Goal: Register for event/course

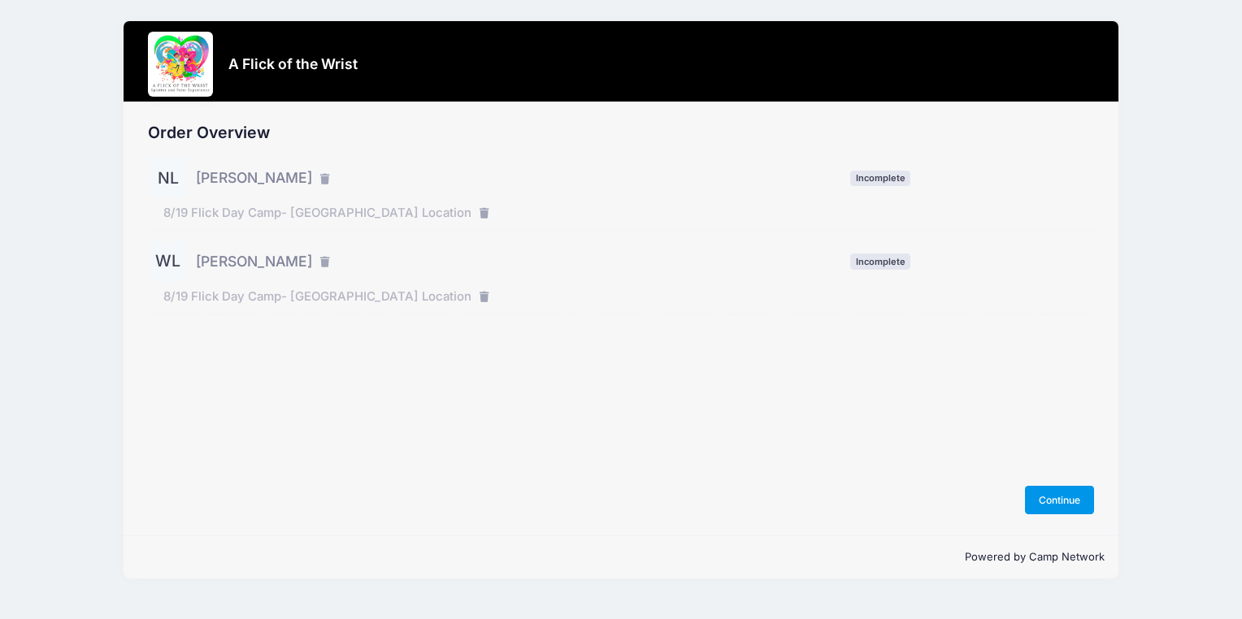
click at [1057, 508] on button "Continue" at bounding box center [1060, 500] width 70 height 28
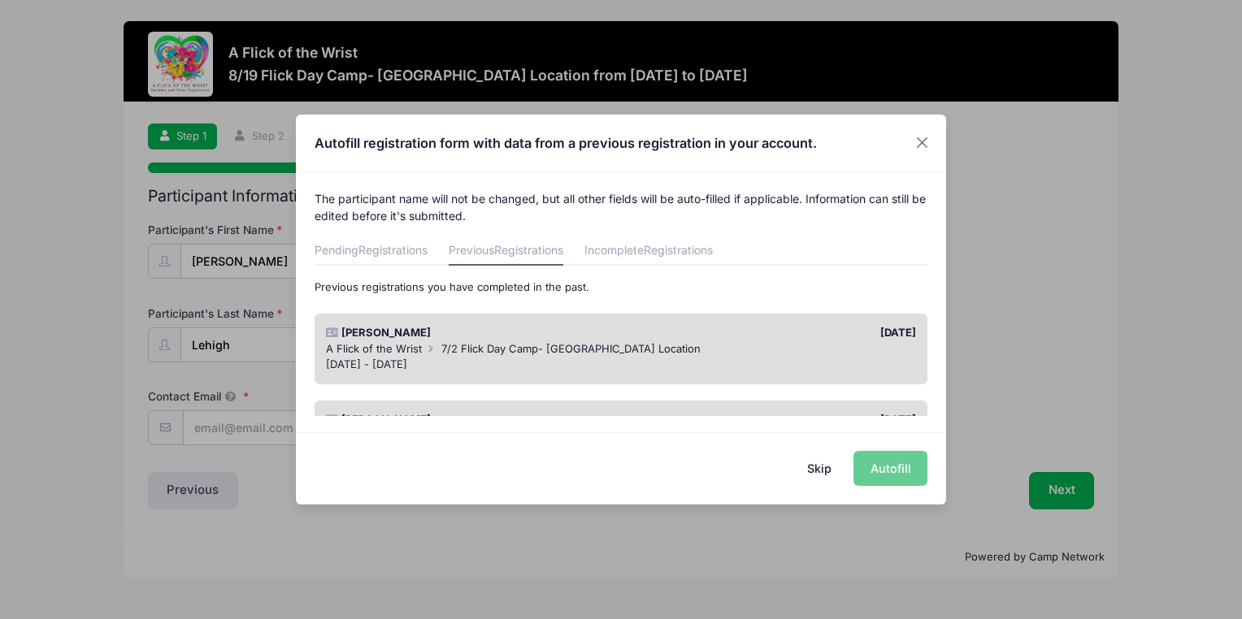
click at [646, 356] on div "A Flick of the Wrist 7/2 Flick Day Camp- BROOMALL Location" at bounding box center [621, 349] width 591 height 16
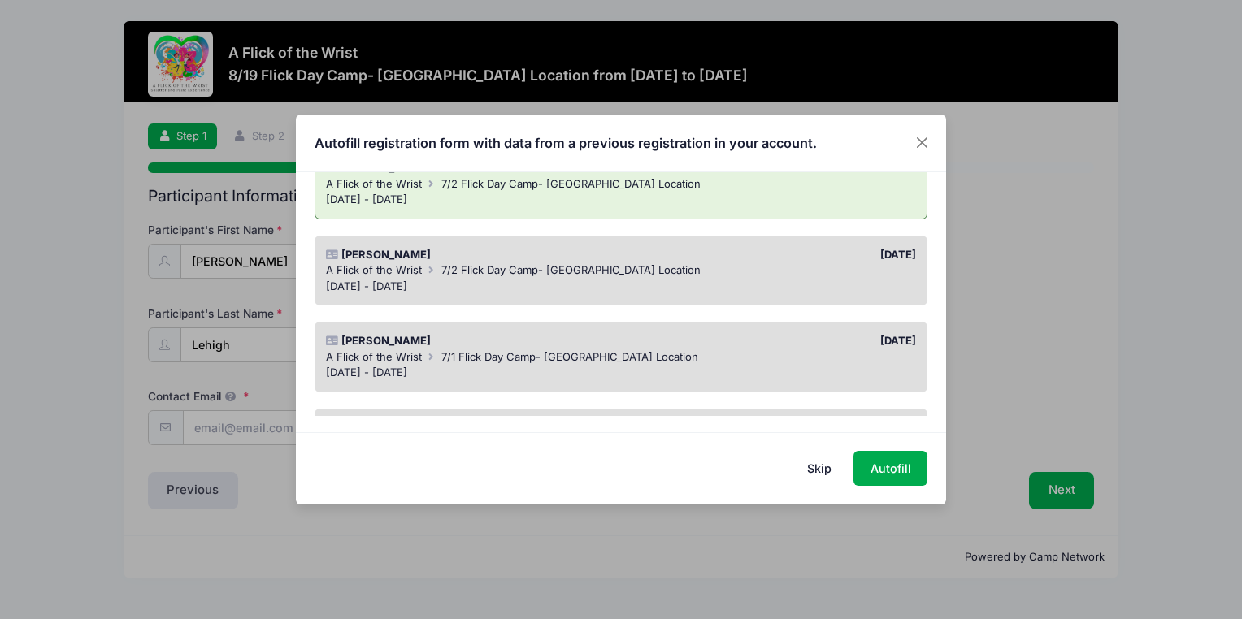
scroll to position [166, 0]
click at [593, 267] on span "7/2 Flick Day Camp- BROOMALL Location" at bounding box center [570, 269] width 259 height 13
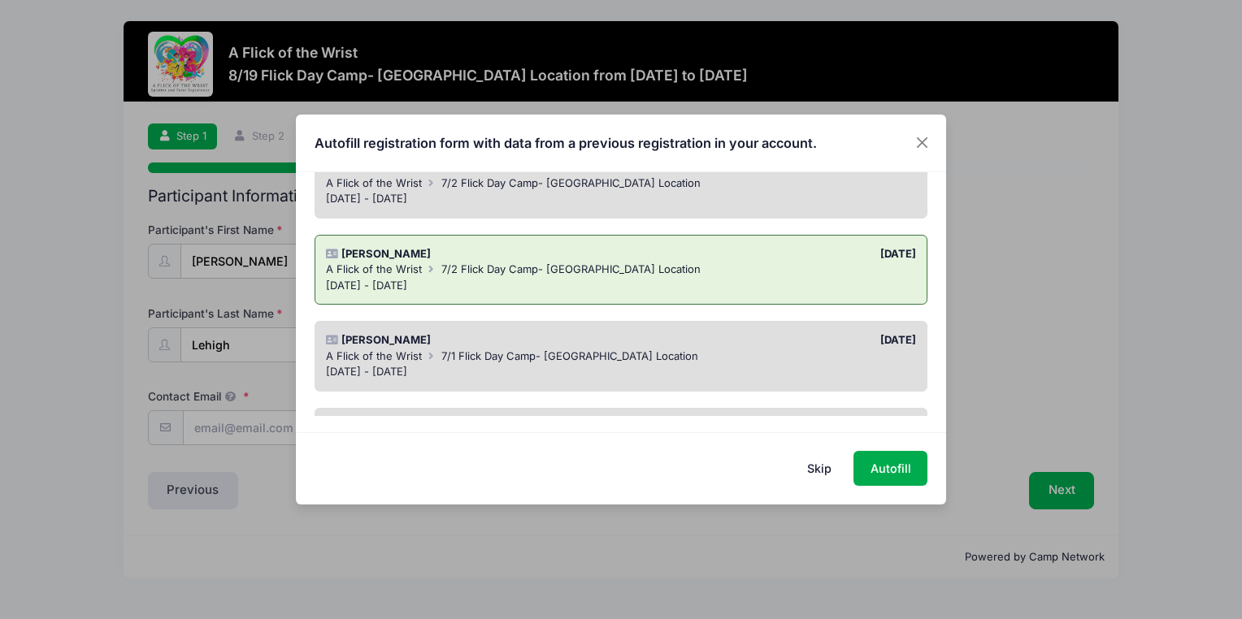
click at [767, 202] on div "Jul 2 - Jul 2, 2025" at bounding box center [621, 199] width 591 height 16
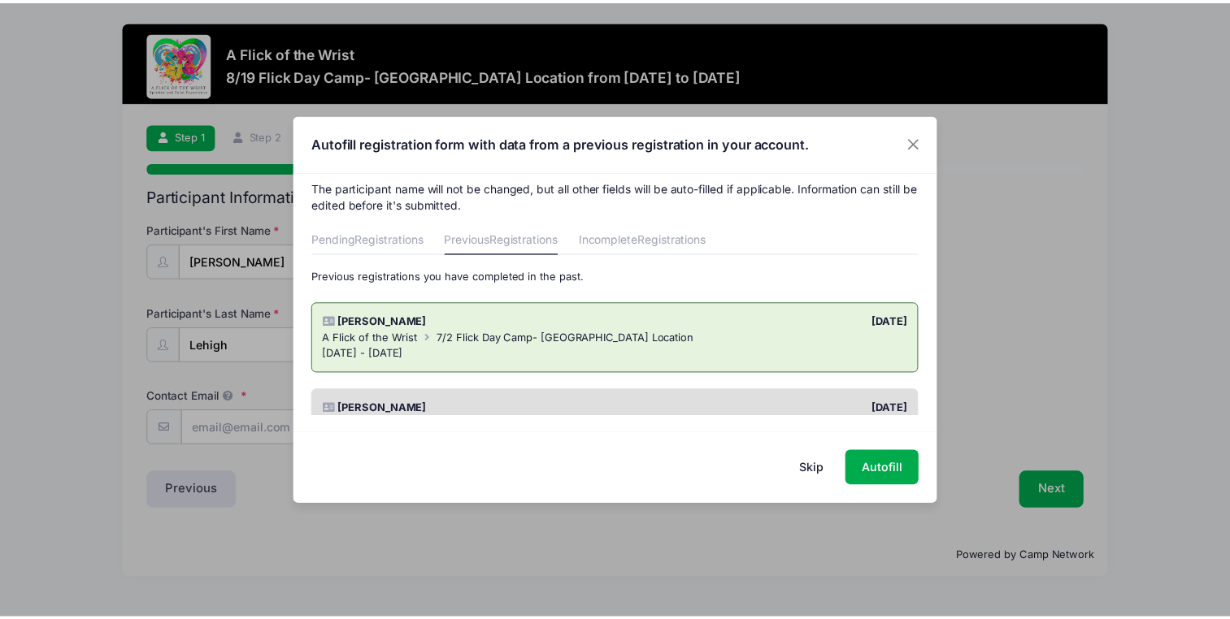
scroll to position [0, 0]
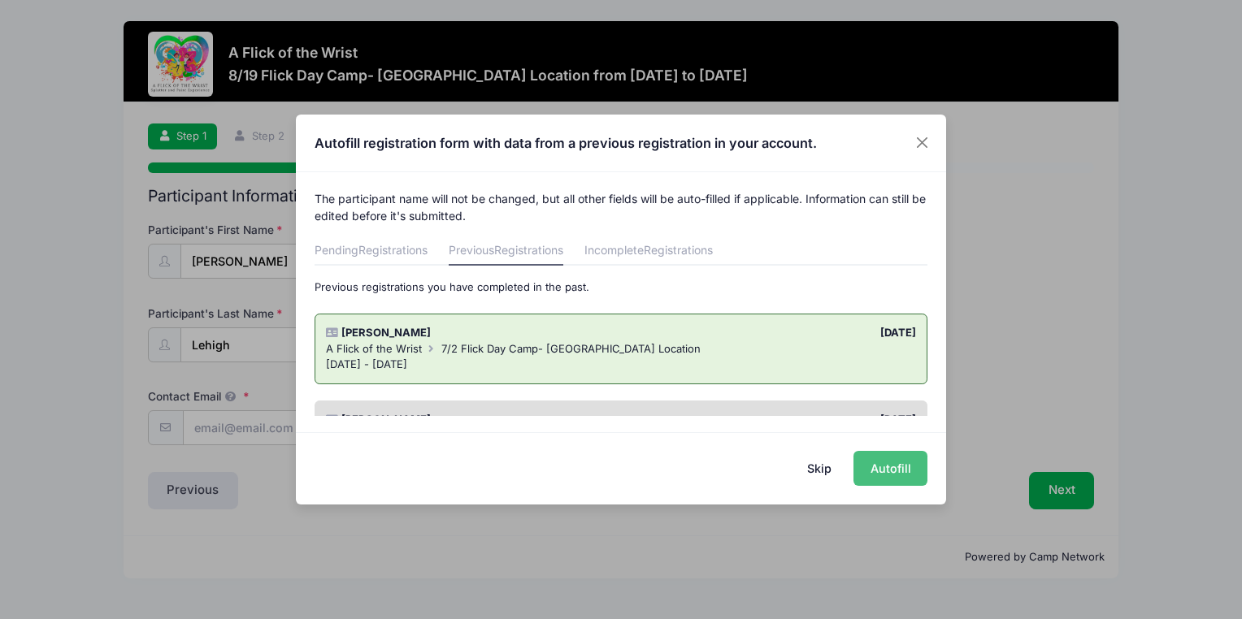
click at [881, 463] on button "Autofill" at bounding box center [891, 468] width 74 height 35
type input "justine.lehigh@gmail.com"
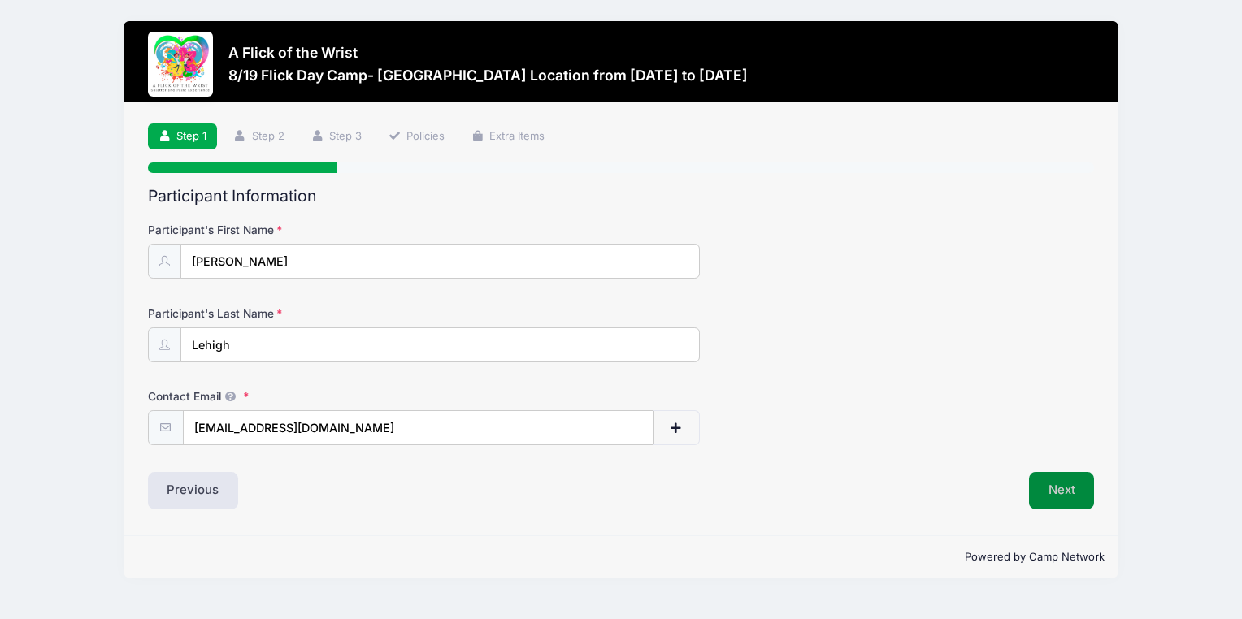
click at [1059, 486] on button "Next" at bounding box center [1062, 490] width 66 height 37
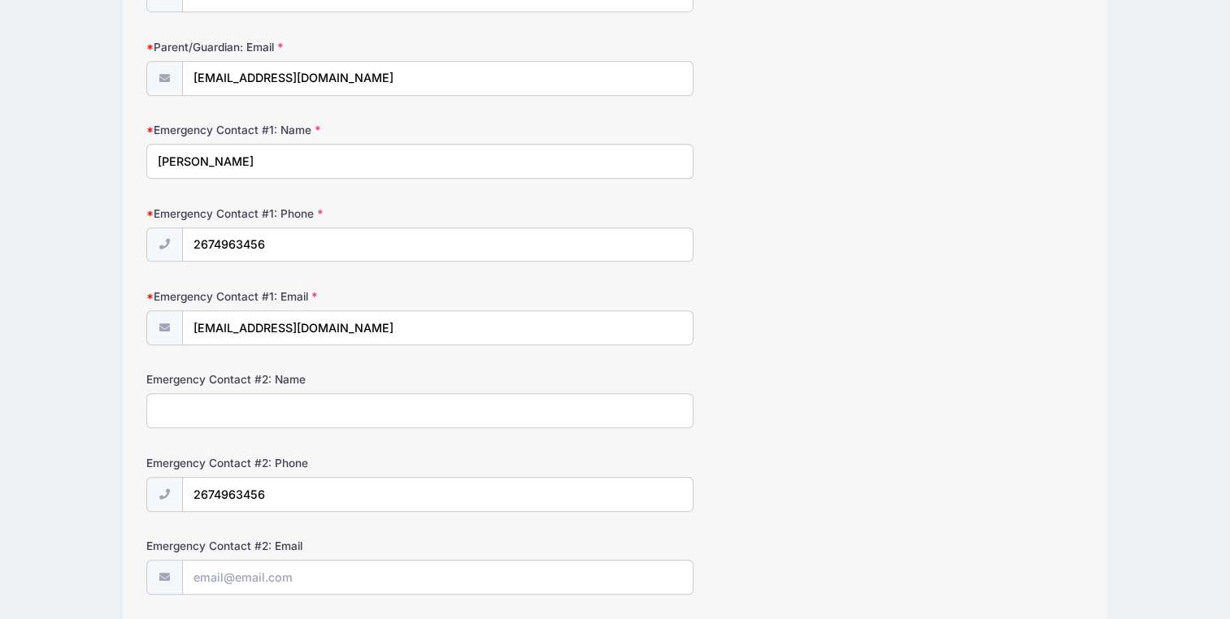
scroll to position [1190, 0]
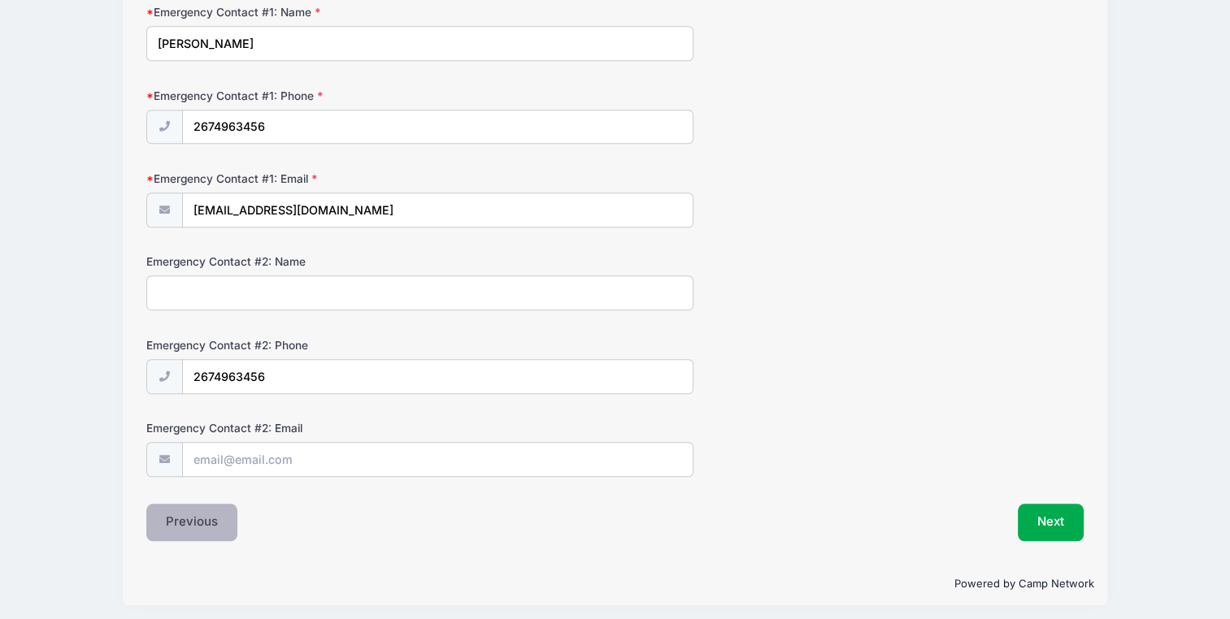
click at [185, 531] on button "Previous" at bounding box center [191, 522] width 91 height 37
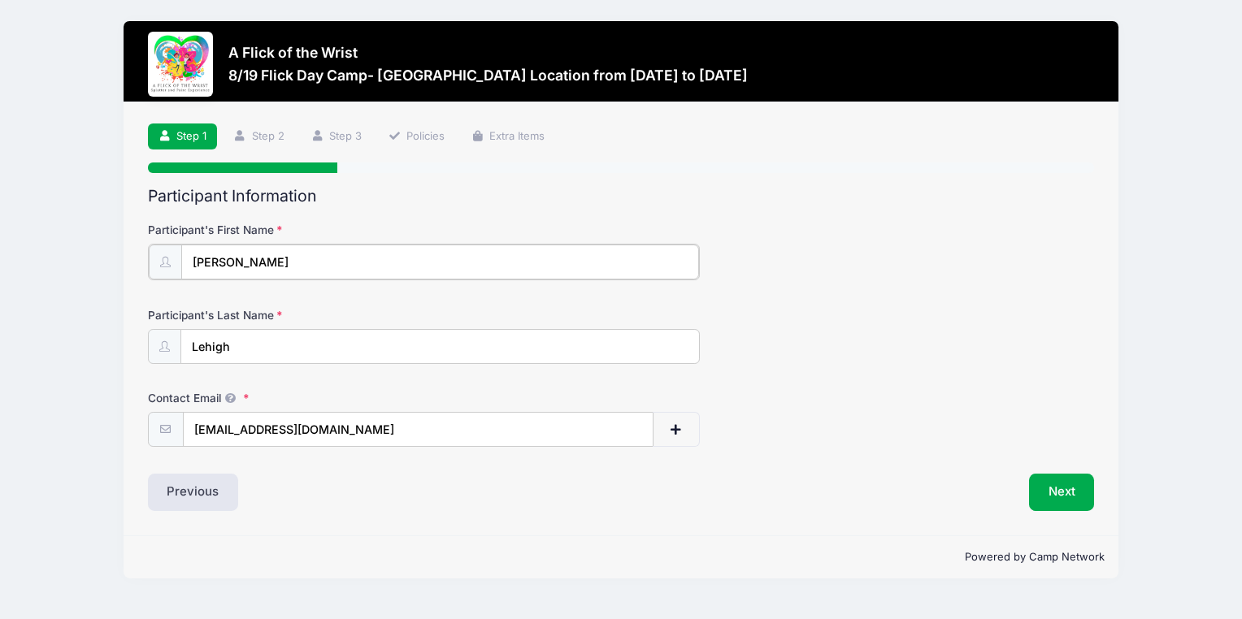
click at [224, 264] on input "[PERSON_NAME]" at bounding box center [440, 262] width 518 height 35
drag, startPoint x: 224, startPoint y: 264, endPoint x: 106, endPoint y: 258, distance: 118.0
click at [106, 258] on div "A Flick of the Wrist 8/19 Flick Day Camp- Broomall Location from 08/19 to 08/19…" at bounding box center [620, 300] width 1193 height 600
type input "Wynne"
click at [1063, 487] on button "Next" at bounding box center [1062, 490] width 66 height 37
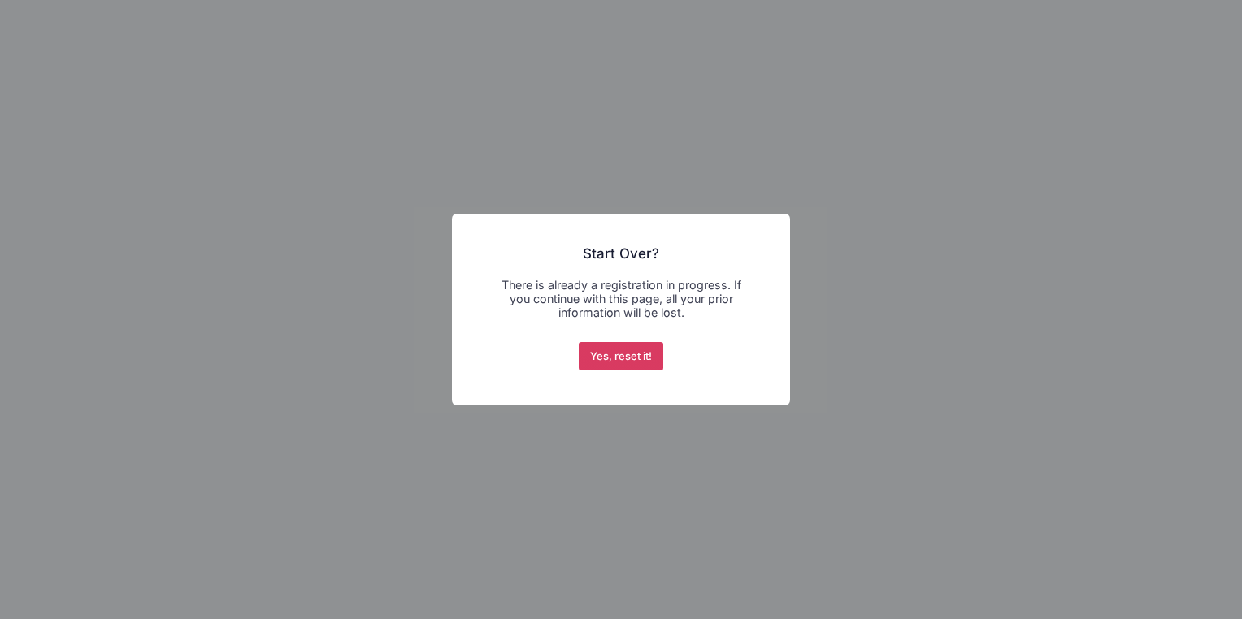
click at [610, 357] on button "Yes, reset it!" at bounding box center [621, 356] width 85 height 29
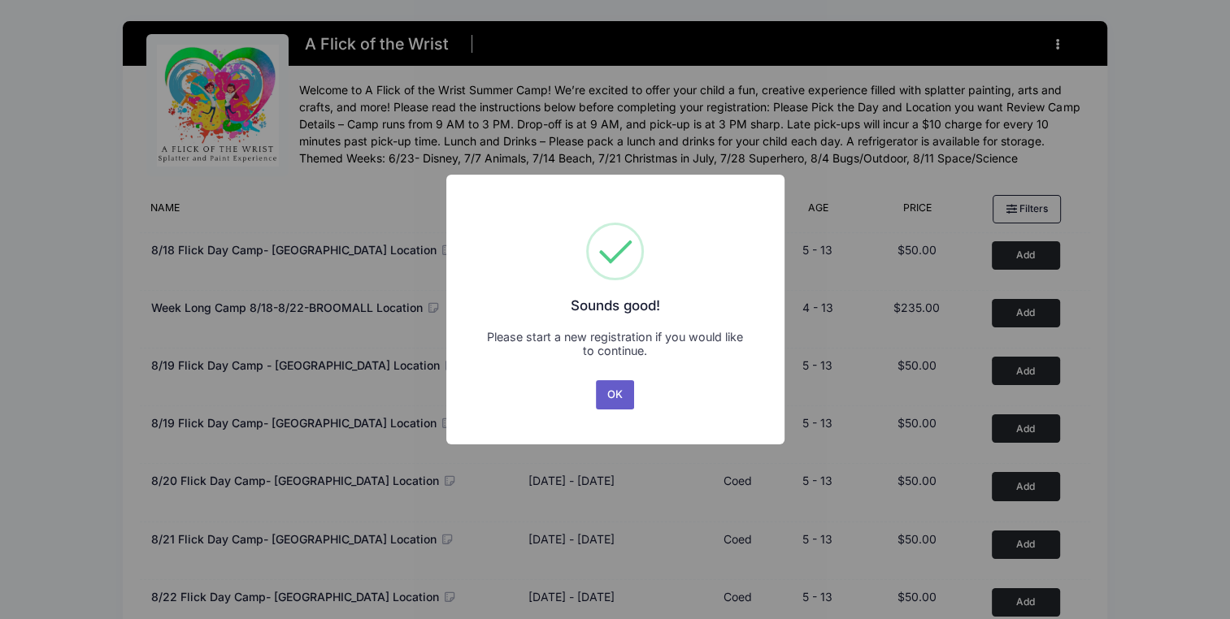
click at [620, 398] on button "OK" at bounding box center [615, 394] width 39 height 29
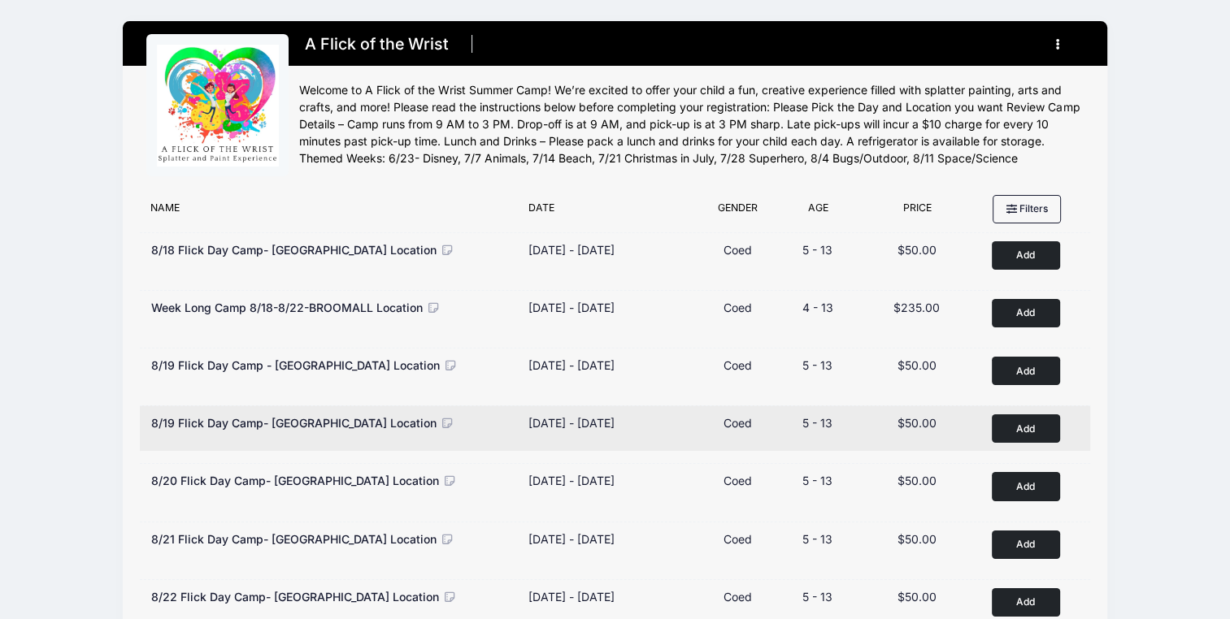
click at [1008, 424] on button "Add to Cart" at bounding box center [1026, 429] width 68 height 28
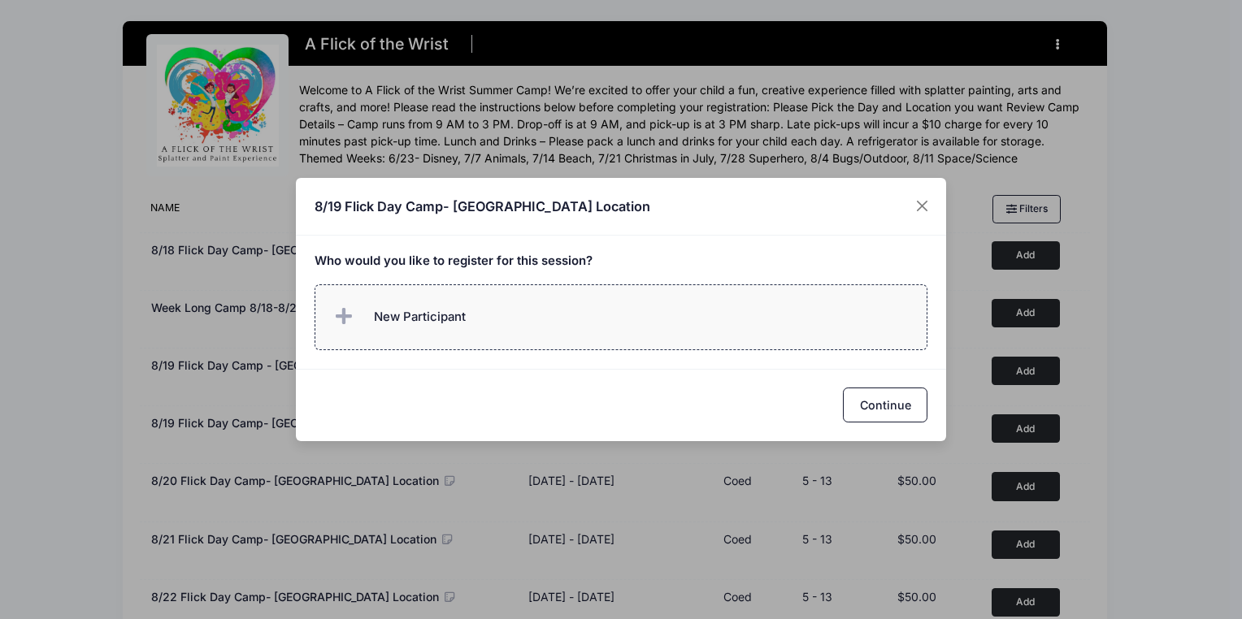
click at [454, 323] on span "New Participant" at bounding box center [420, 317] width 92 height 18
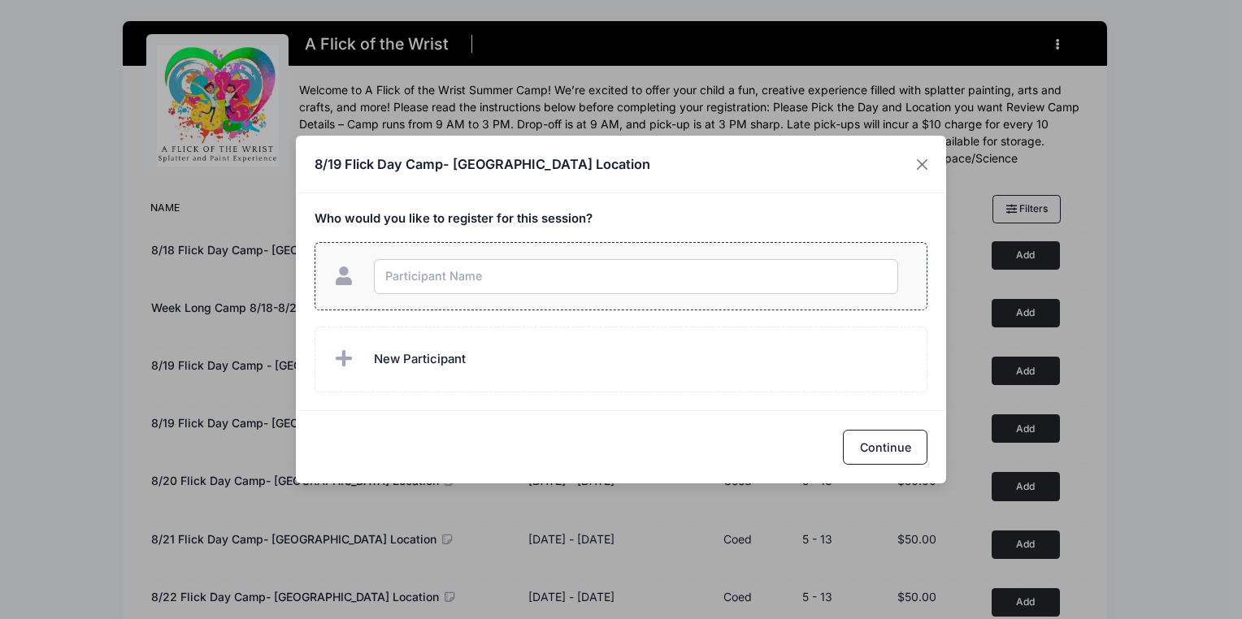
click at [428, 280] on input "text" at bounding box center [636, 276] width 524 height 35
type input "Nora Lehigh"
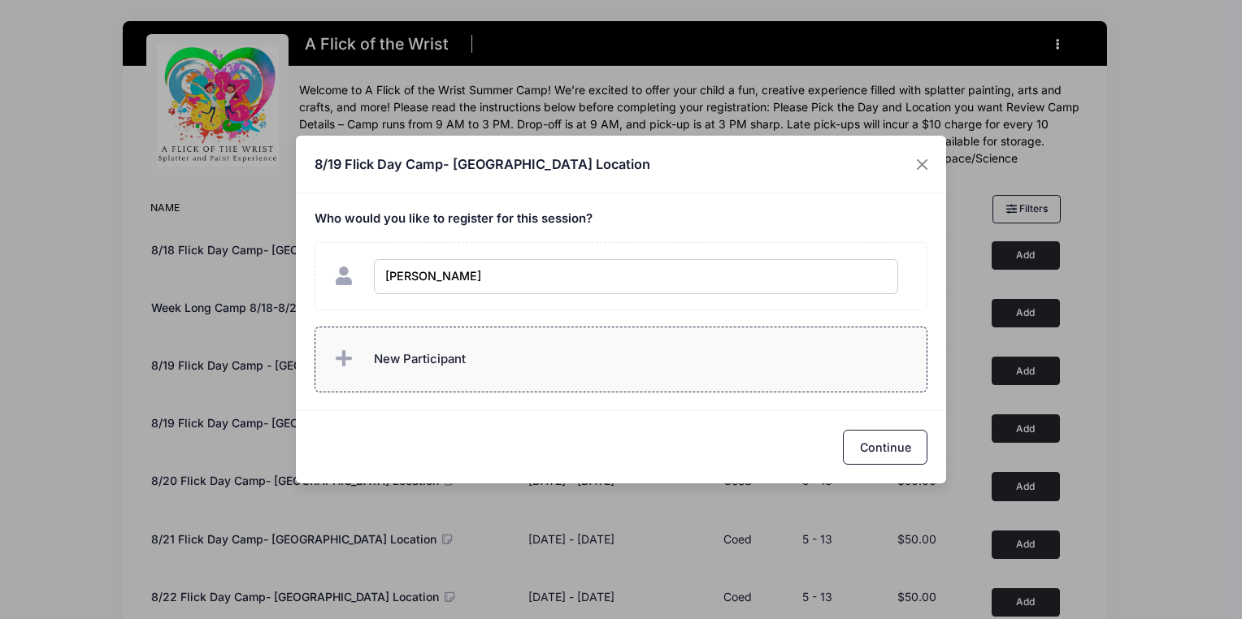
checkbox input "true"
click at [432, 369] on span "New Participant" at bounding box center [398, 359] width 135 height 33
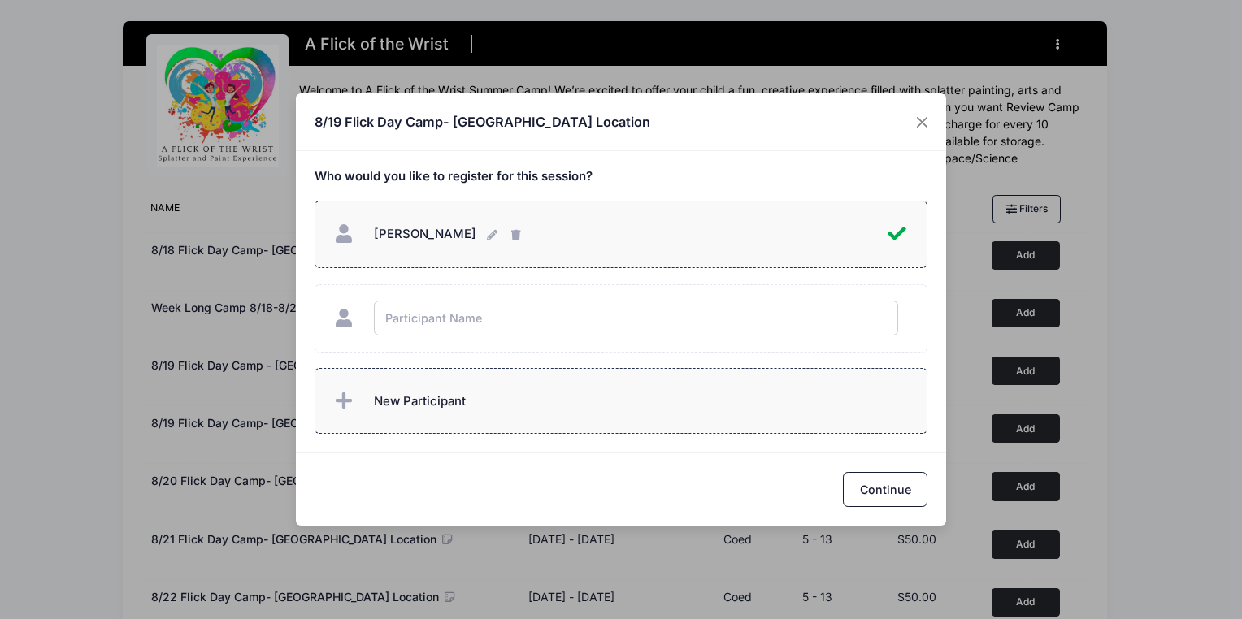
click at [432, 369] on label "New Participant" at bounding box center [622, 401] width 614 height 66
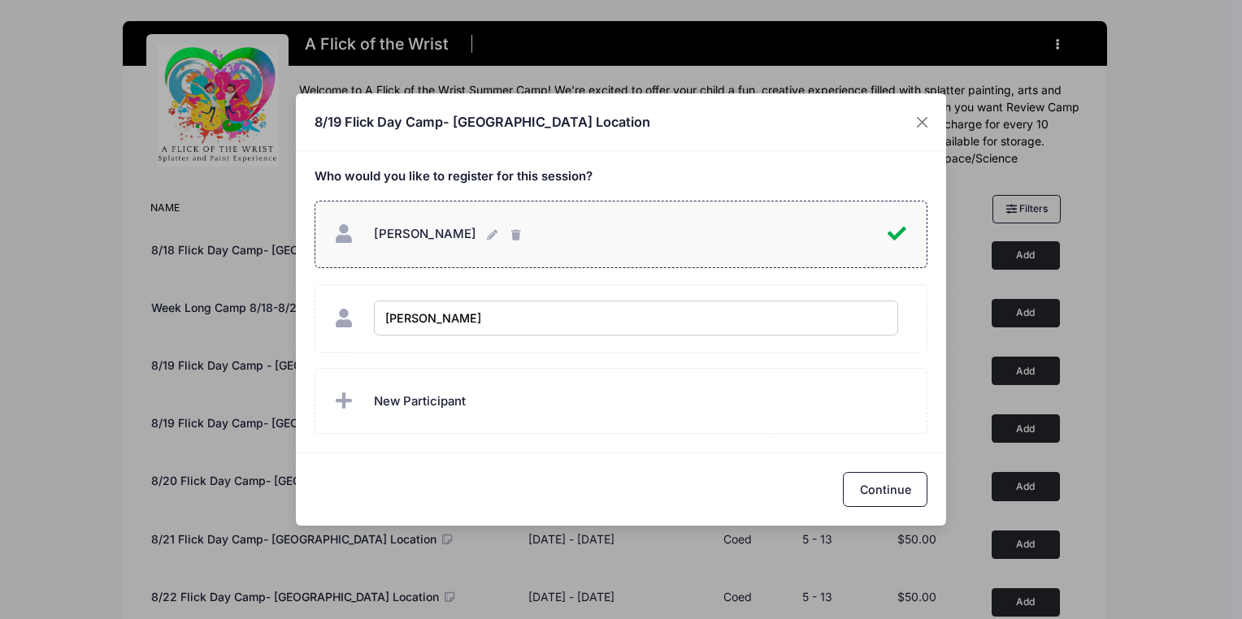
drag, startPoint x: 476, startPoint y: 320, endPoint x: 271, endPoint y: 302, distance: 205.7
click at [271, 302] on div "8/19 Flick Day Camp- Broomall Location Who would you like to register for this …" at bounding box center [621, 309] width 1242 height 619
click at [460, 324] on input "Wynne Marie Lehigh" at bounding box center [636, 318] width 524 height 35
type input "Wynne Lehigh"
checkbox input "true"
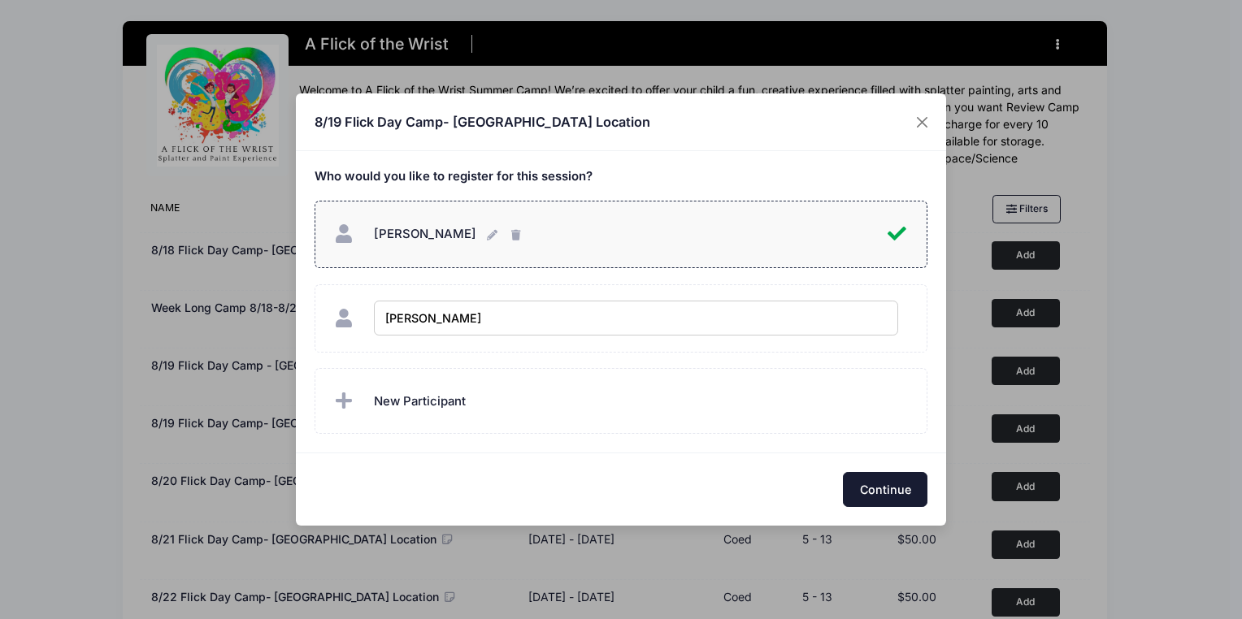
click at [896, 486] on button "Continue" at bounding box center [885, 489] width 85 height 35
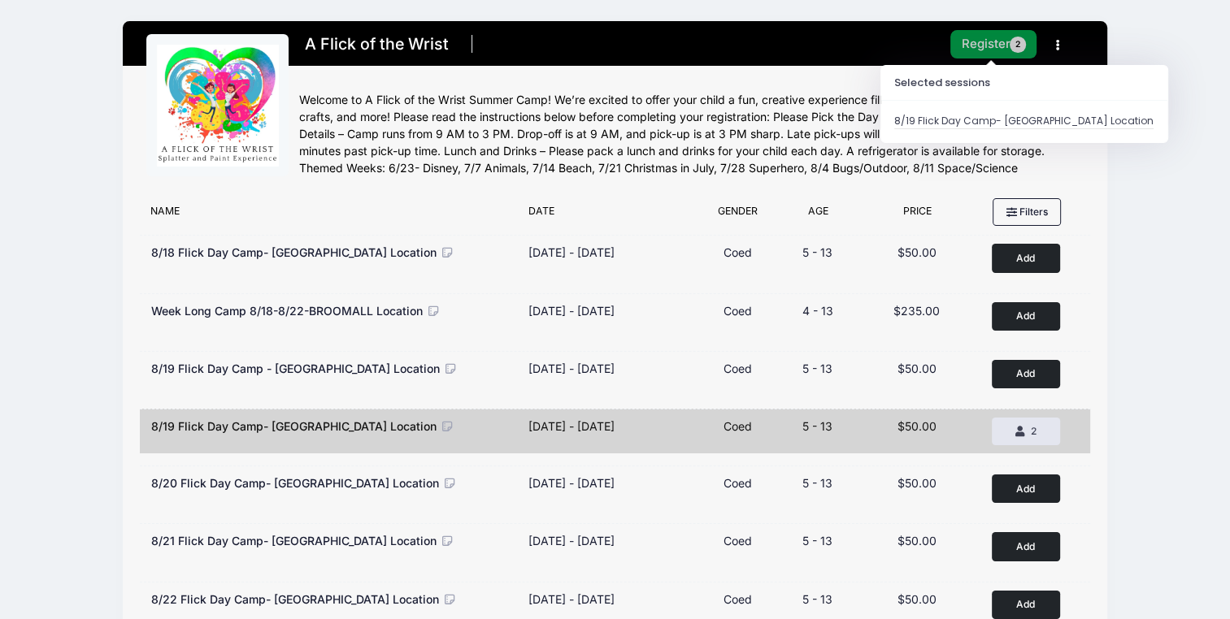
click at [981, 35] on button "Register 2" at bounding box center [993, 44] width 86 height 28
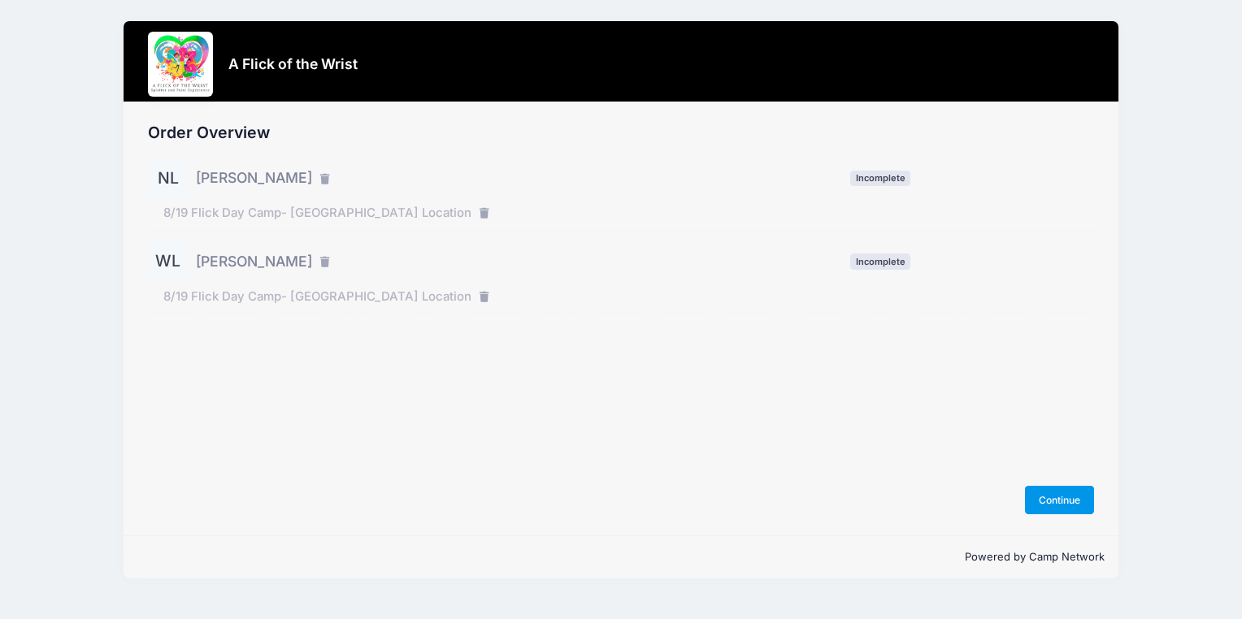
click at [1062, 510] on button "Continue" at bounding box center [1060, 500] width 70 height 28
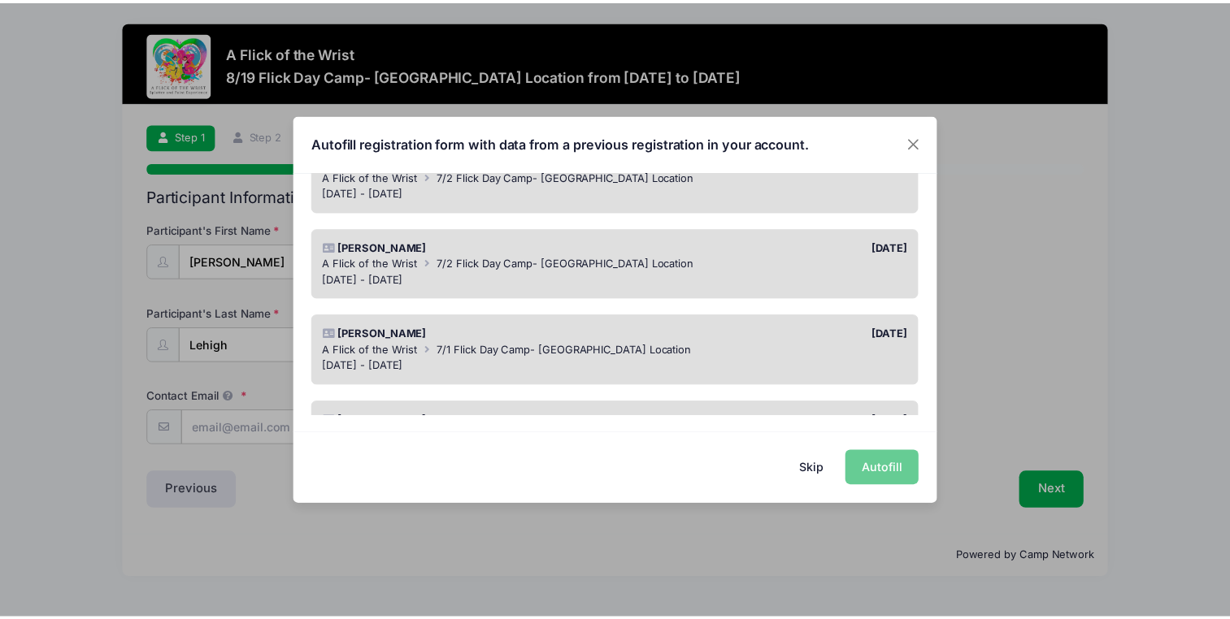
scroll to position [173, 0]
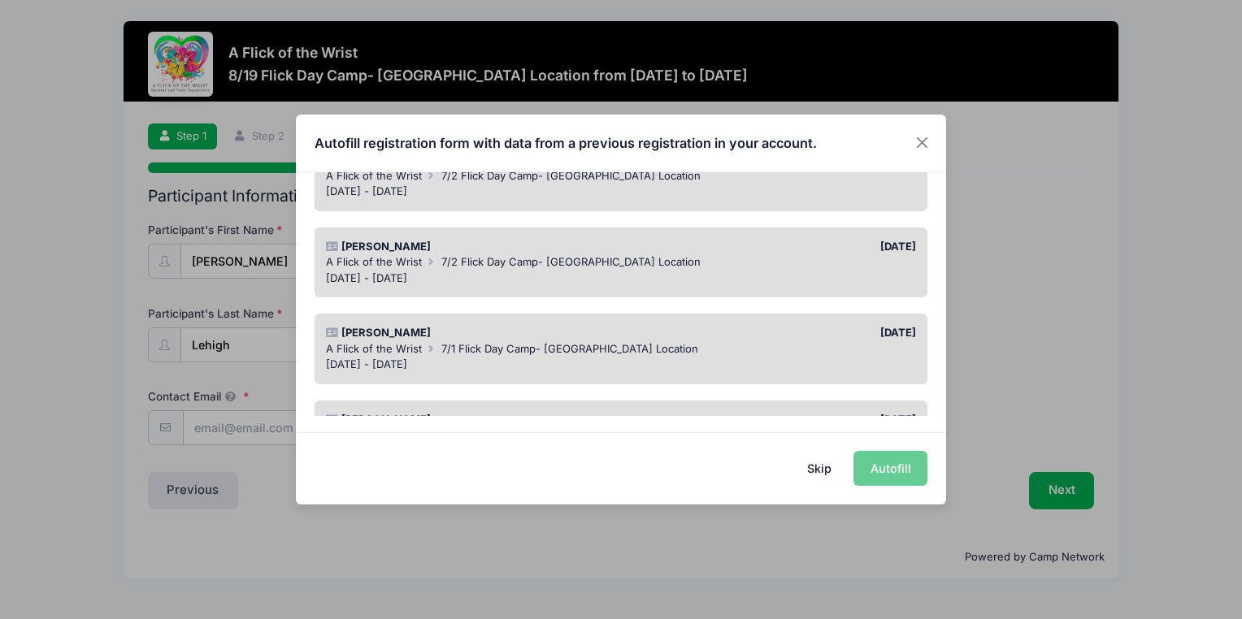
click at [591, 266] on span "7/2 Flick Day Camp- BROOMALL Location" at bounding box center [570, 261] width 259 height 13
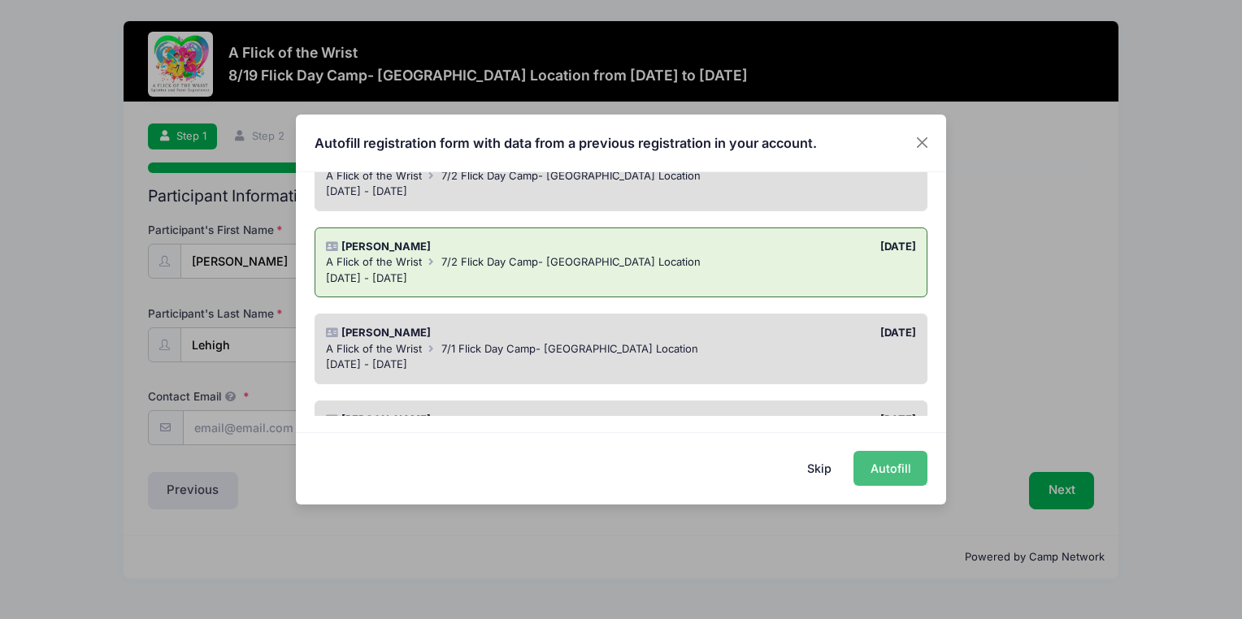
click at [881, 470] on button "Autofill" at bounding box center [891, 468] width 74 height 35
type input "[EMAIL_ADDRESS][DOMAIN_NAME]"
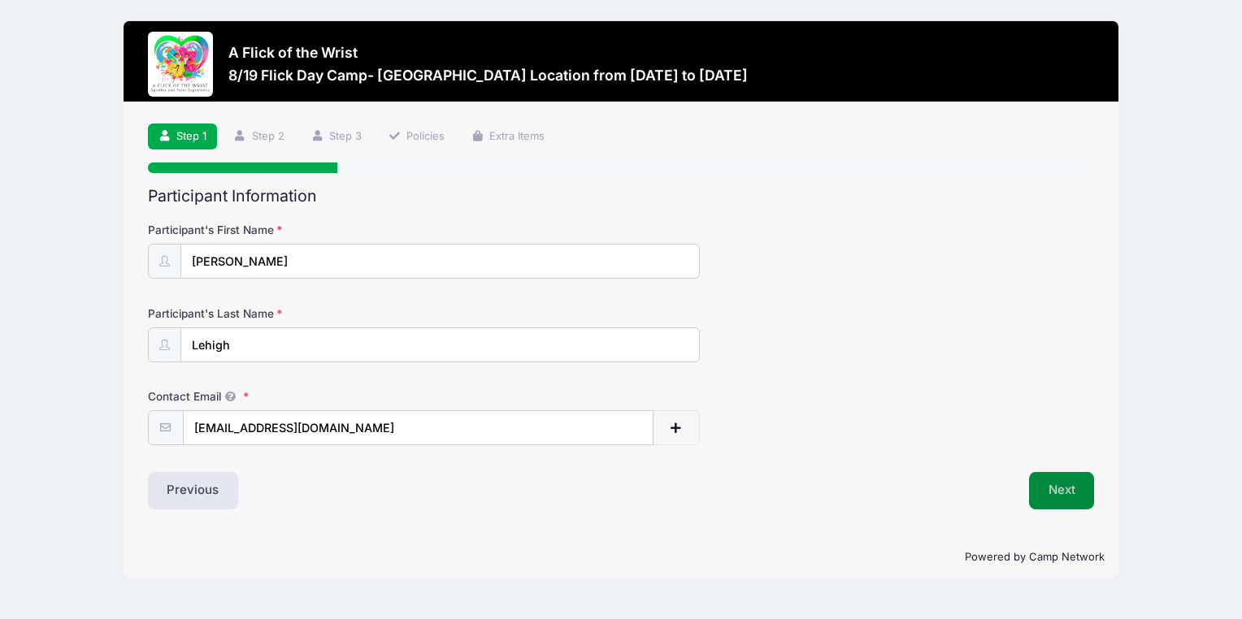
click at [1079, 482] on button "Next" at bounding box center [1062, 490] width 66 height 37
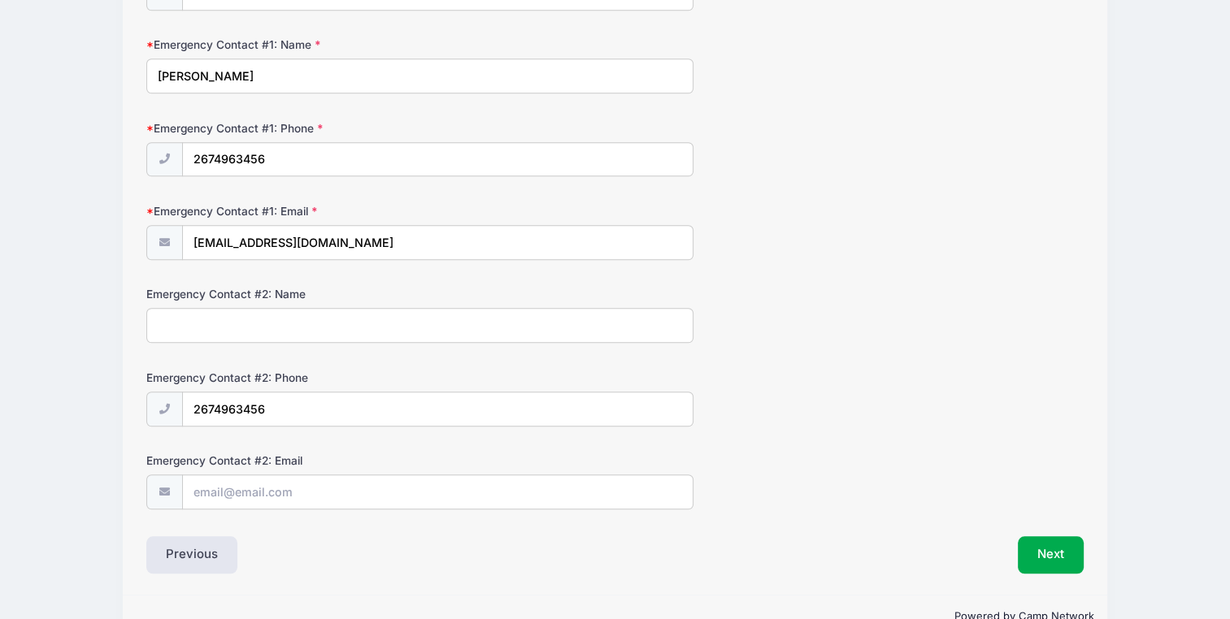
scroll to position [1190, 0]
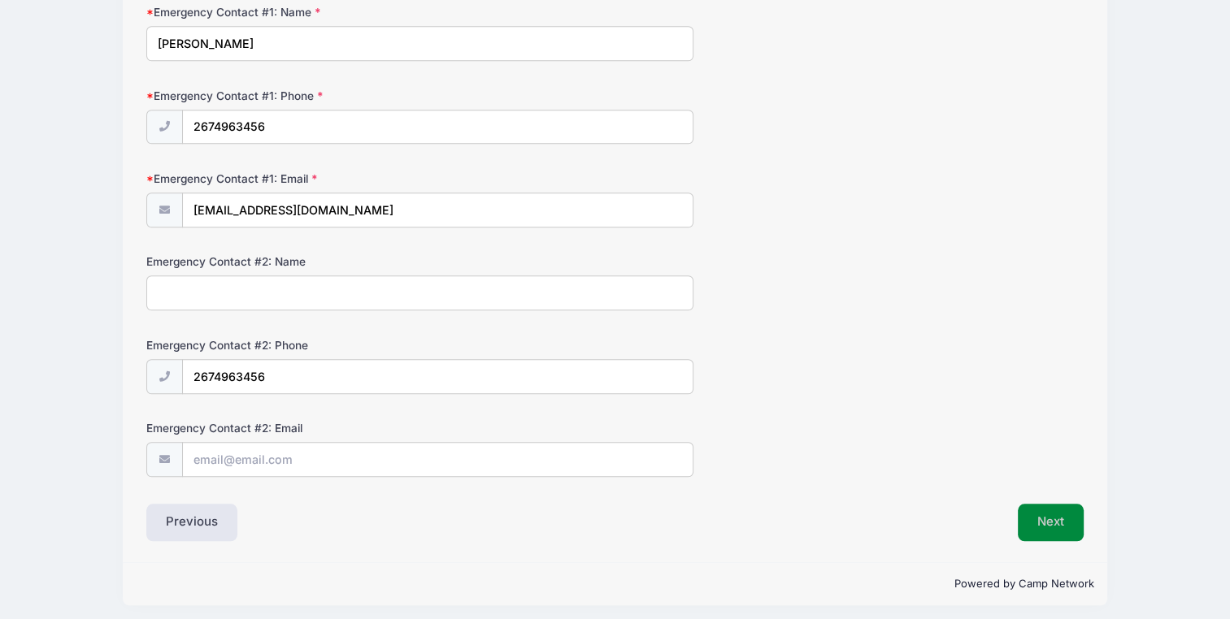
click at [1053, 506] on button "Next" at bounding box center [1051, 522] width 66 height 37
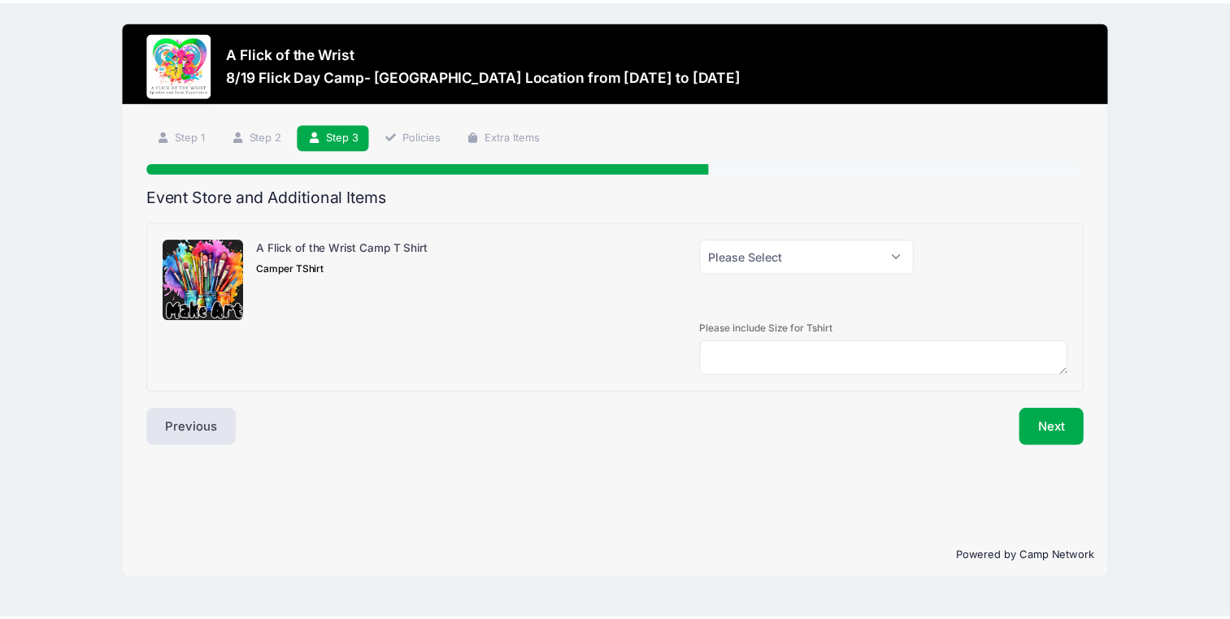
scroll to position [0, 0]
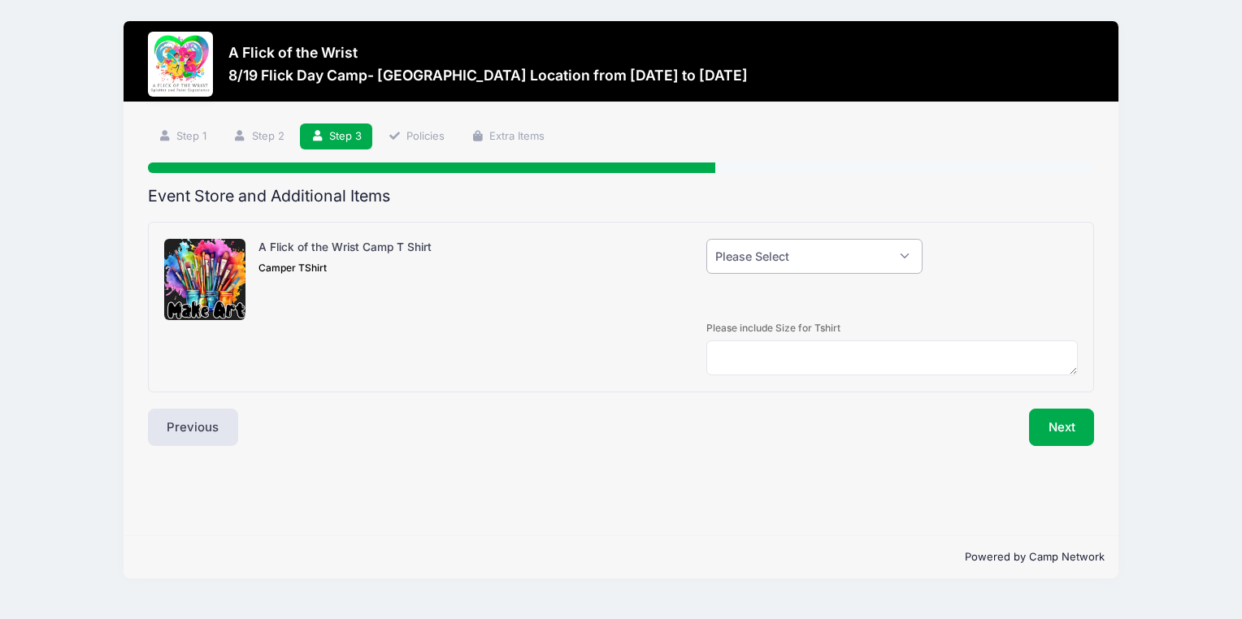
click at [855, 265] on select "Please Select Yes (+$28.00) No" at bounding box center [814, 256] width 216 height 35
select select "0"
click at [706, 239] on select "Please Select Yes (+$28.00) No" at bounding box center [814, 256] width 216 height 35
click at [1057, 419] on button "Next" at bounding box center [1062, 427] width 66 height 37
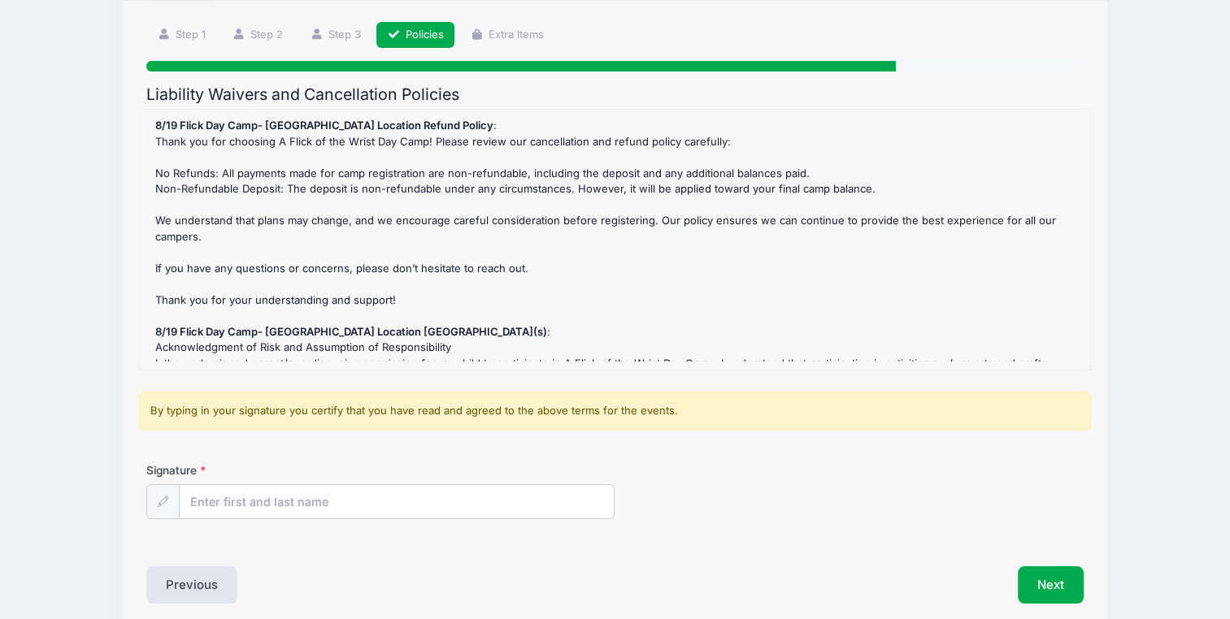
scroll to position [169, 0]
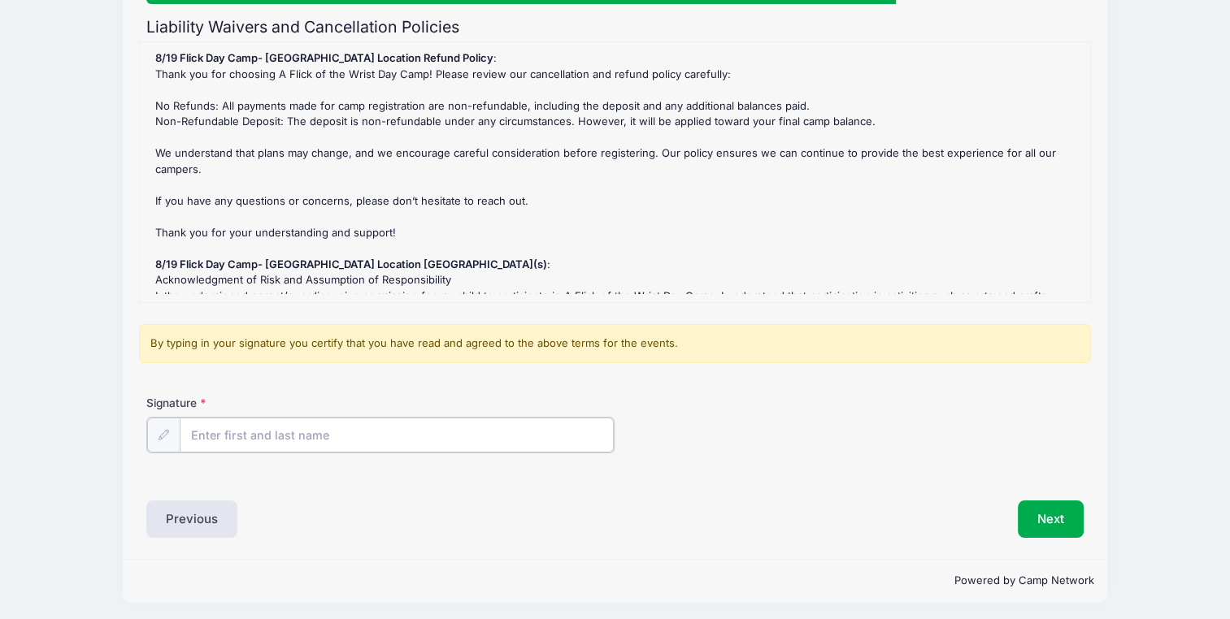
click at [230, 447] on input "Signature" at bounding box center [397, 435] width 434 height 35
click at [215, 437] on input "Signature" at bounding box center [397, 435] width 434 height 35
type input "Justine Lehigh"
click at [1053, 519] on button "Next" at bounding box center [1051, 517] width 66 height 37
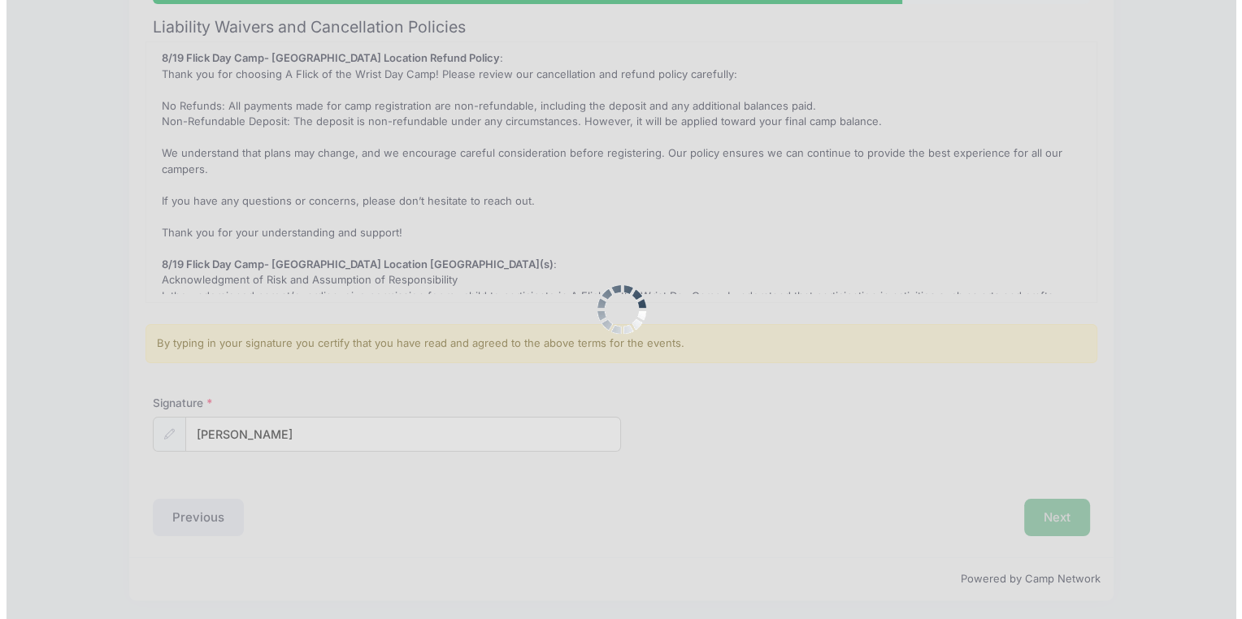
scroll to position [0, 0]
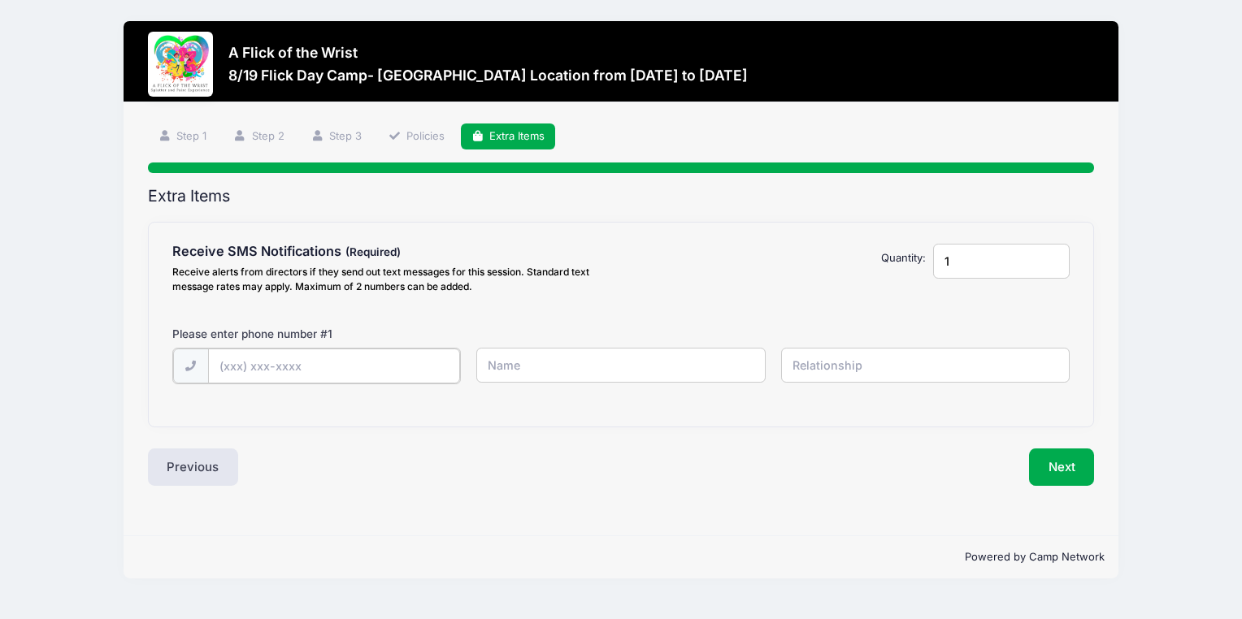
click at [0, 0] on input "text" at bounding box center [0, 0] width 0 height 0
type input "(845) 264-0369"
click at [0, 0] on input "text" at bounding box center [0, 0] width 0 height 0
type input "Justine"
click at [0, 0] on input "text" at bounding box center [0, 0] width 0 height 0
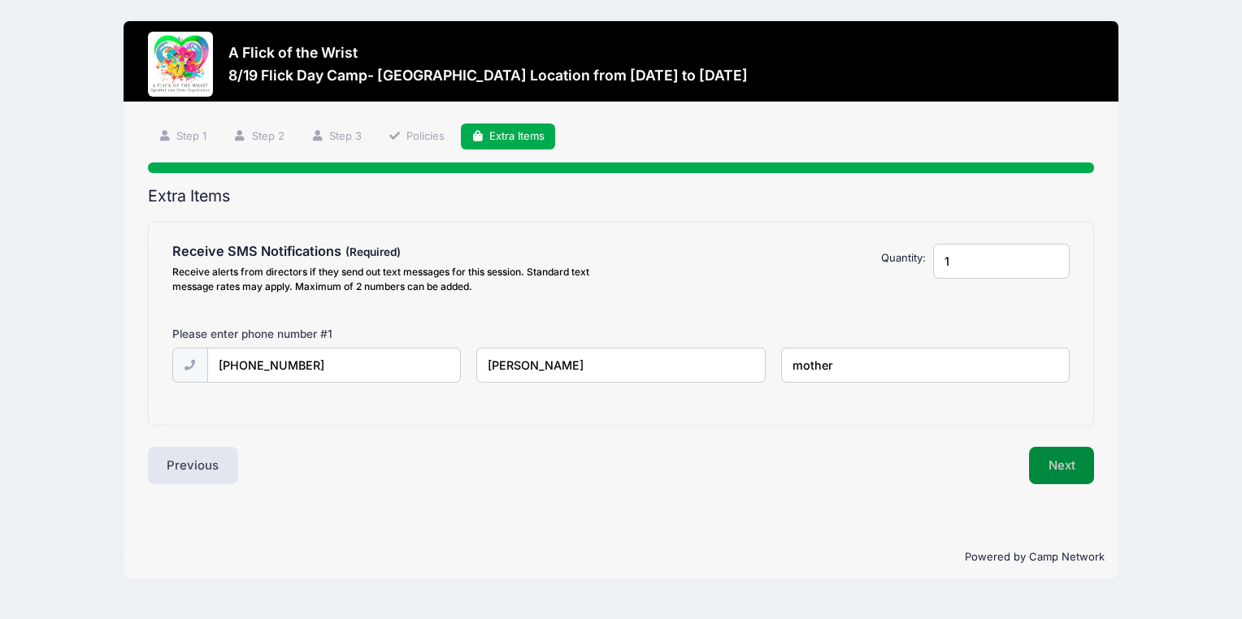
type input "mother"
click at [1060, 456] on button "Next" at bounding box center [1062, 465] width 66 height 37
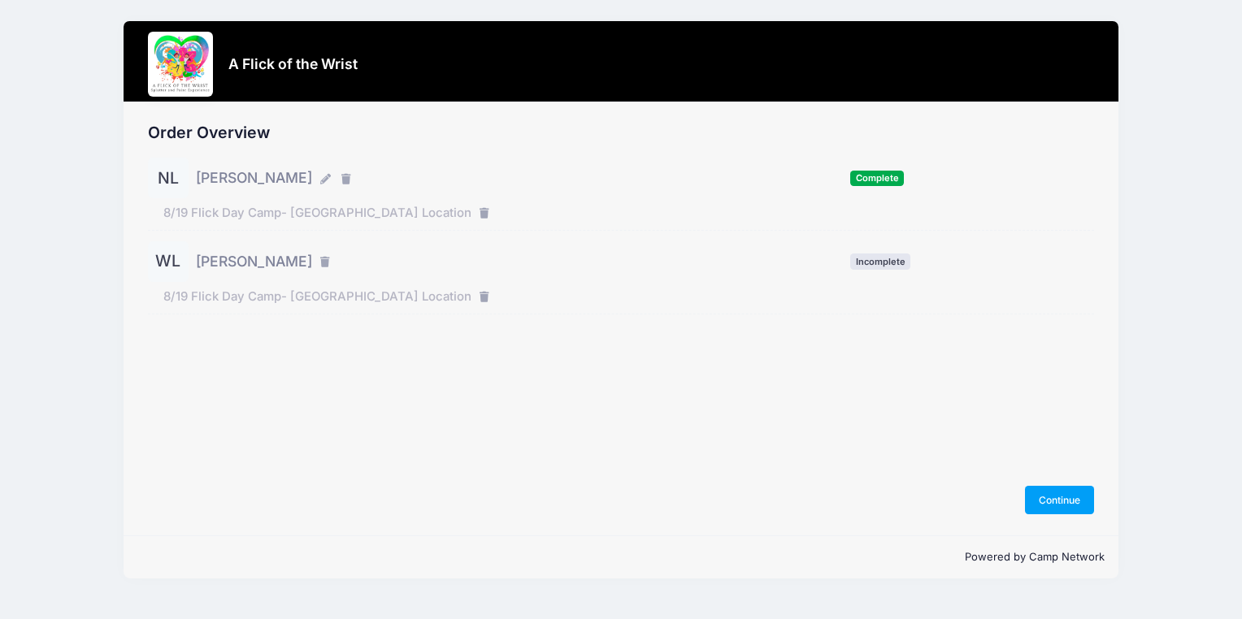
click at [163, 272] on div "WL" at bounding box center [168, 261] width 41 height 41
drag, startPoint x: 1062, startPoint y: 507, endPoint x: 815, endPoint y: 430, distance: 259.7
click at [815, 430] on div "Order Overview NL Nora Lehigh Complete" at bounding box center [621, 318] width 994 height 433
click at [1060, 503] on button "Continue" at bounding box center [1060, 500] width 70 height 28
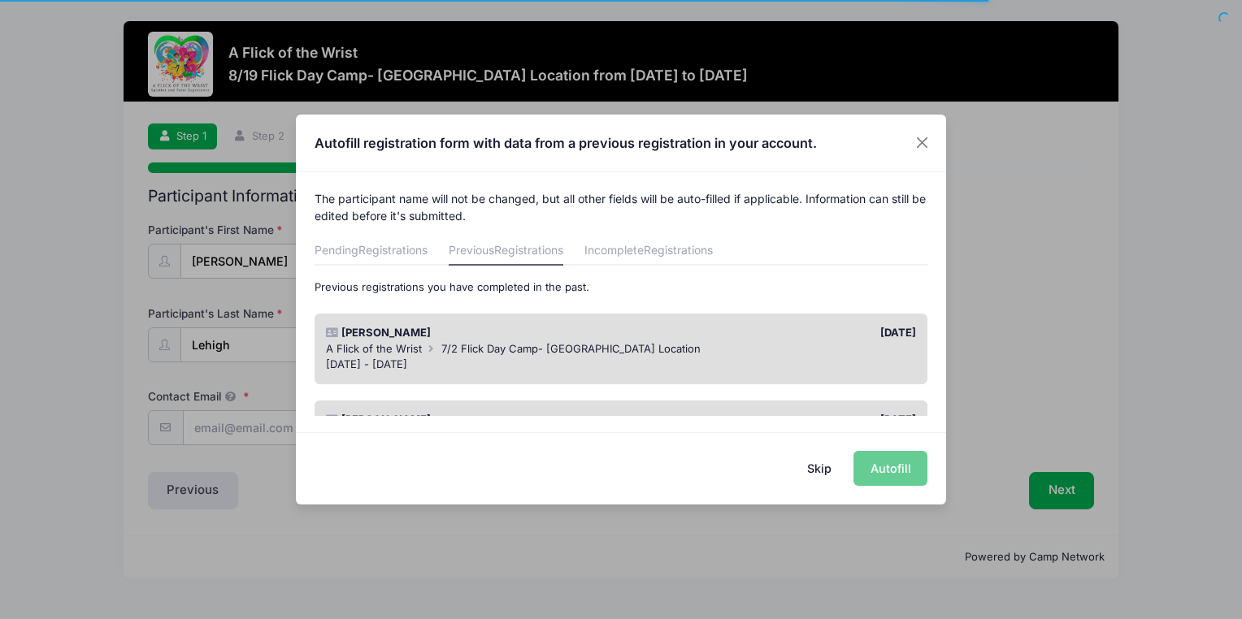
click at [784, 352] on div "A Flick of the Wrist 7/2 Flick Day Camp- BROOMALL Location" at bounding box center [621, 349] width 591 height 16
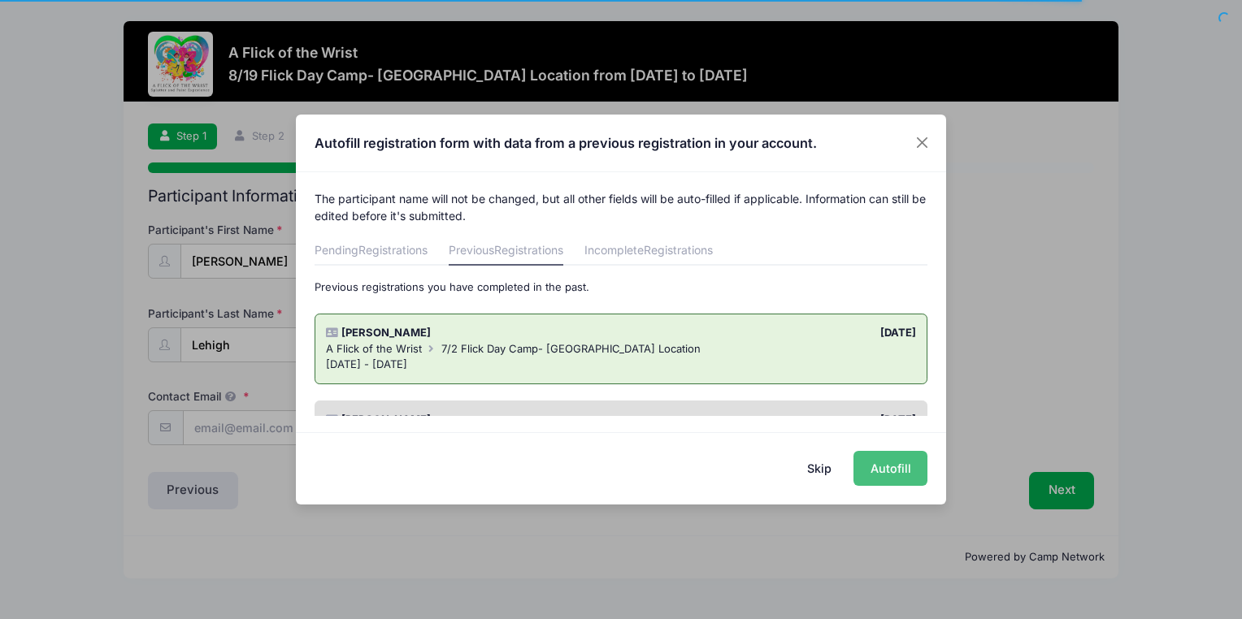
click at [894, 471] on button "Autofill" at bounding box center [891, 468] width 74 height 35
type input "[EMAIL_ADDRESS][DOMAIN_NAME]"
type input "10/06/2019"
type input "2609 Orchard Dr"
type input "Broomall"
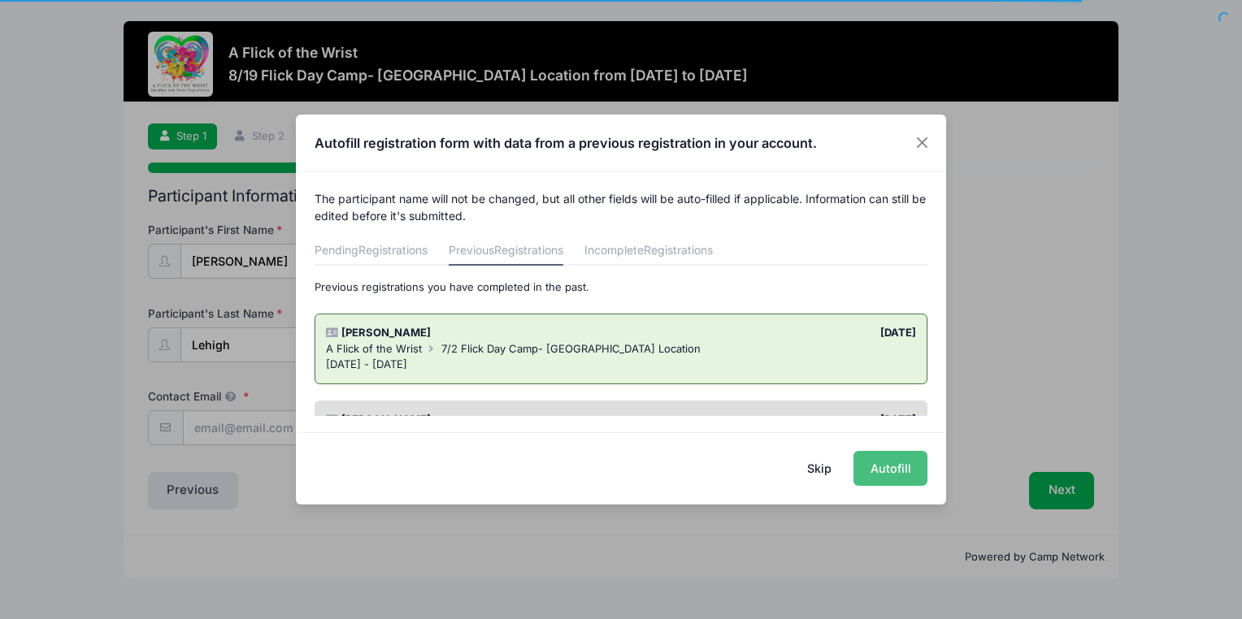
select select "PA"
type input "19008"
type input "Justine Lehigh"
type input "8452640369"
type input "[EMAIL_ADDRESS][DOMAIN_NAME]"
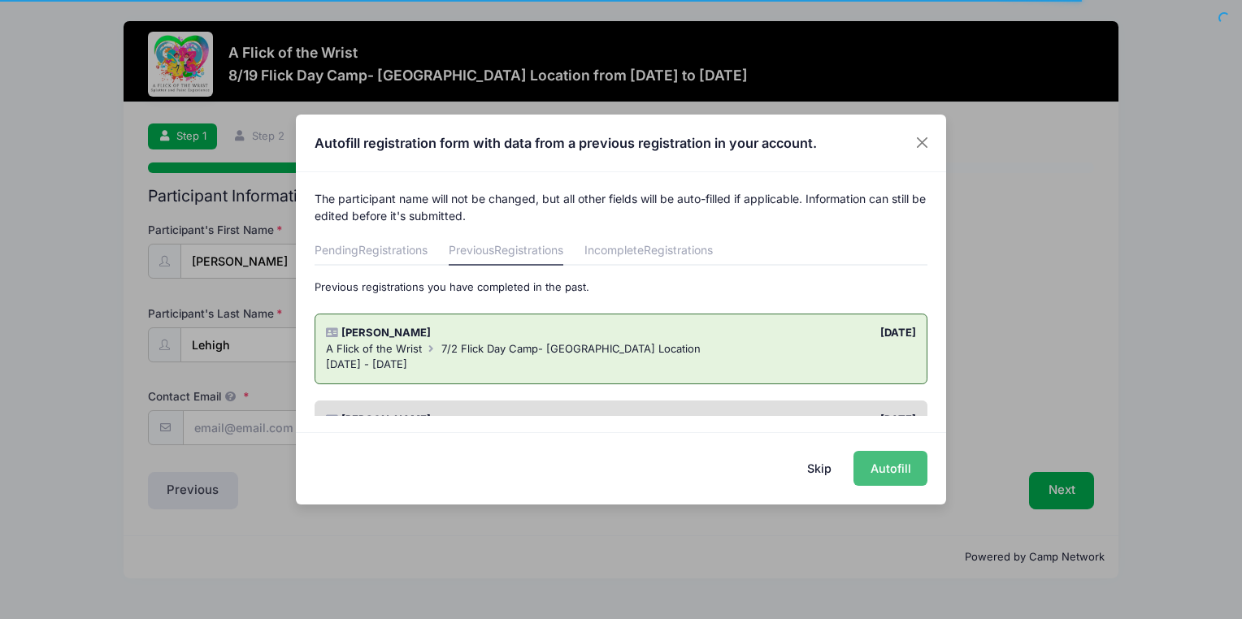
type input "Nate Lehigh"
type input "2674963456"
type input "nhlehigh@gmail.com"
type input "2674963456"
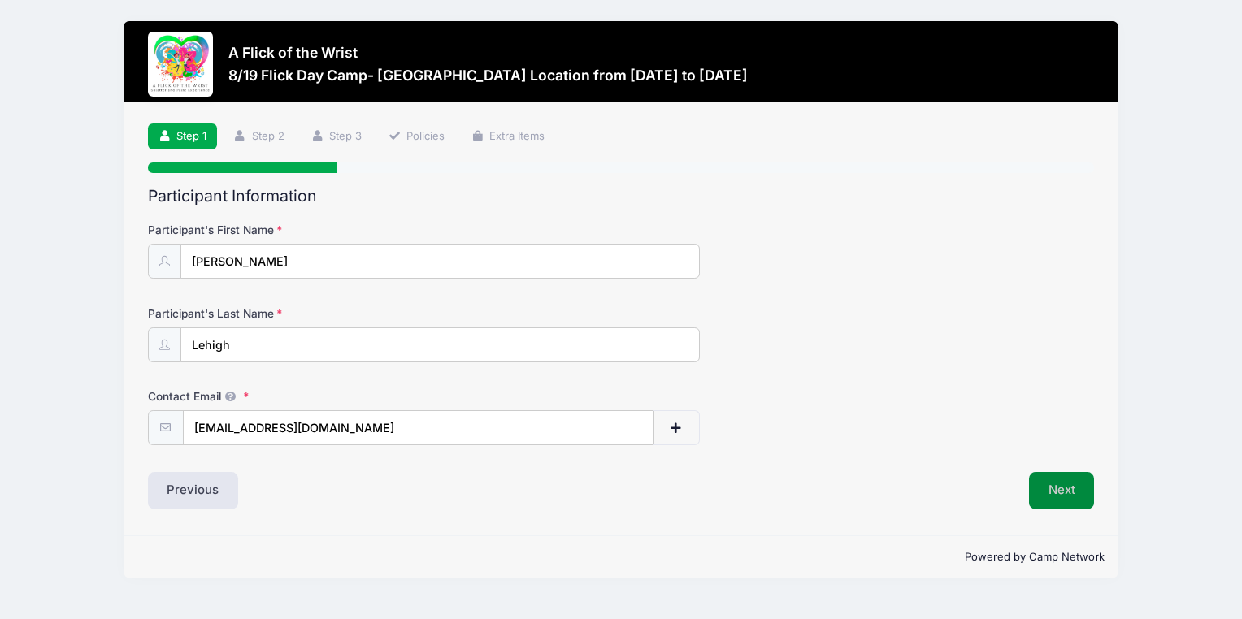
click at [1060, 489] on button "Next" at bounding box center [1062, 490] width 66 height 37
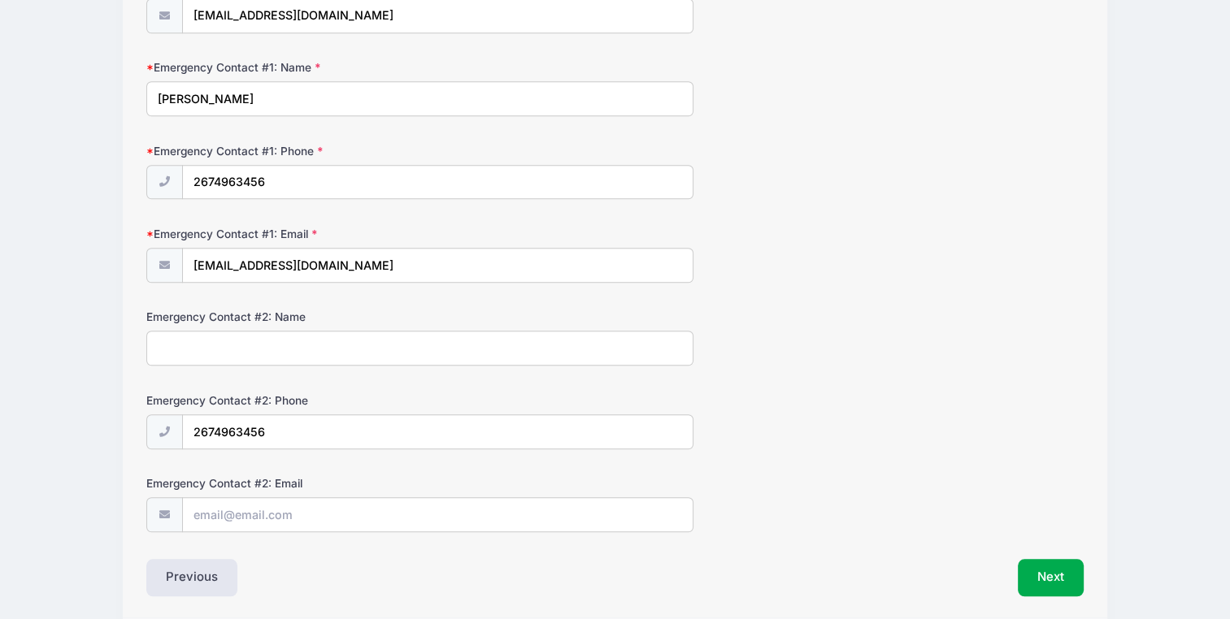
scroll to position [1190, 0]
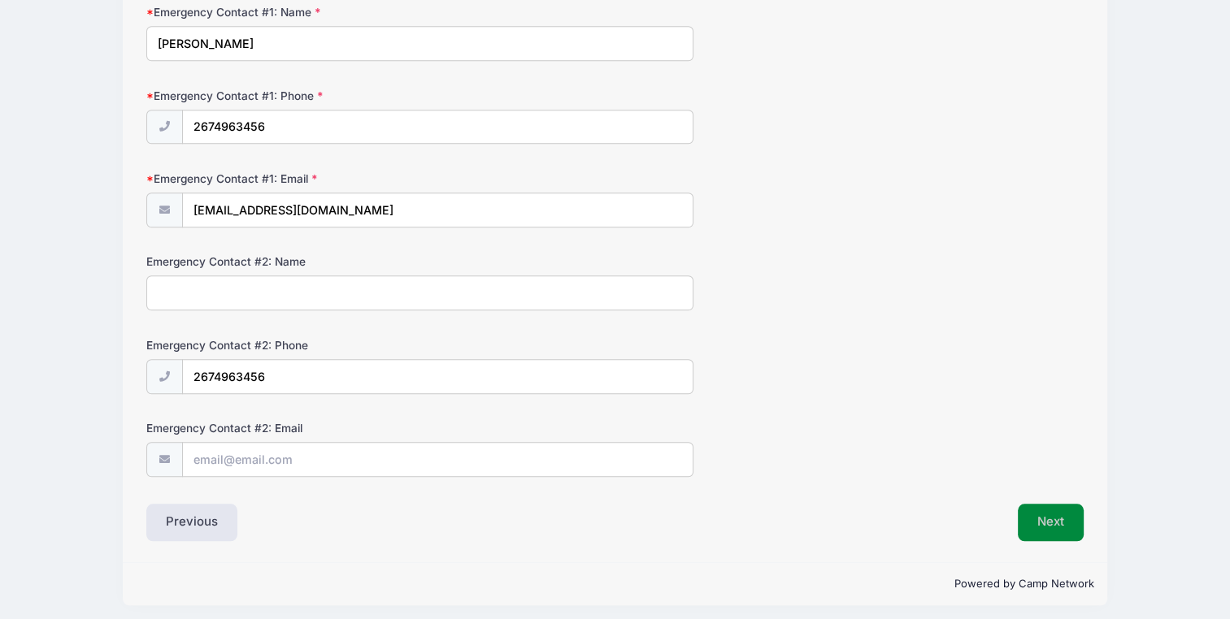
click at [1050, 516] on button "Next" at bounding box center [1051, 522] width 66 height 37
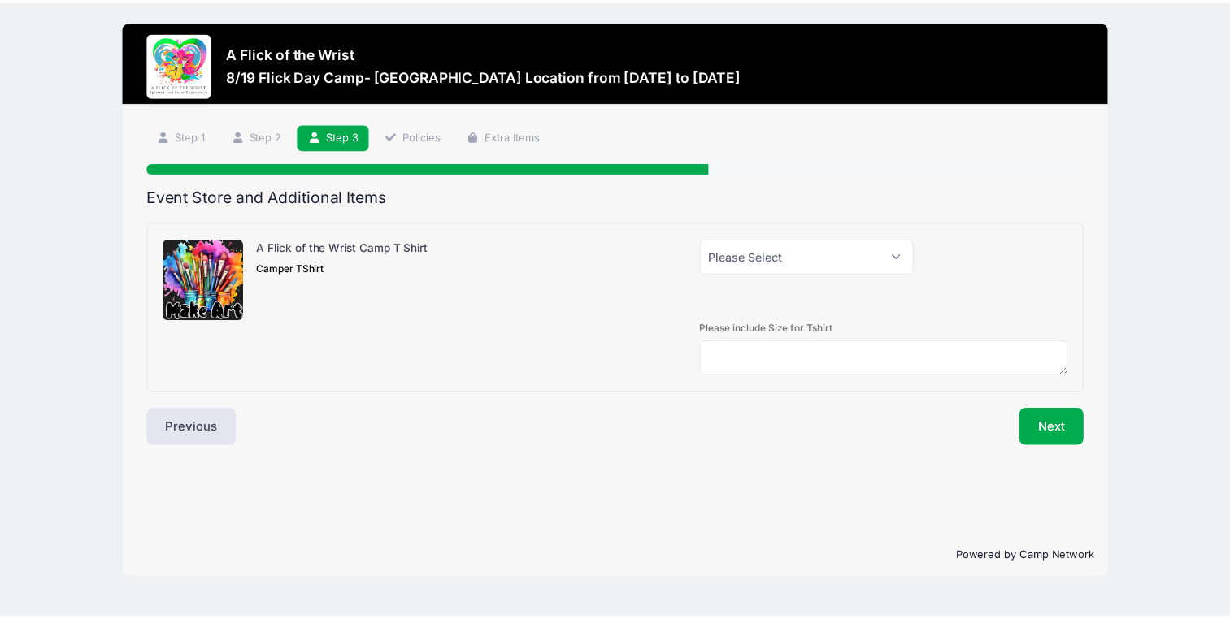
scroll to position [0, 0]
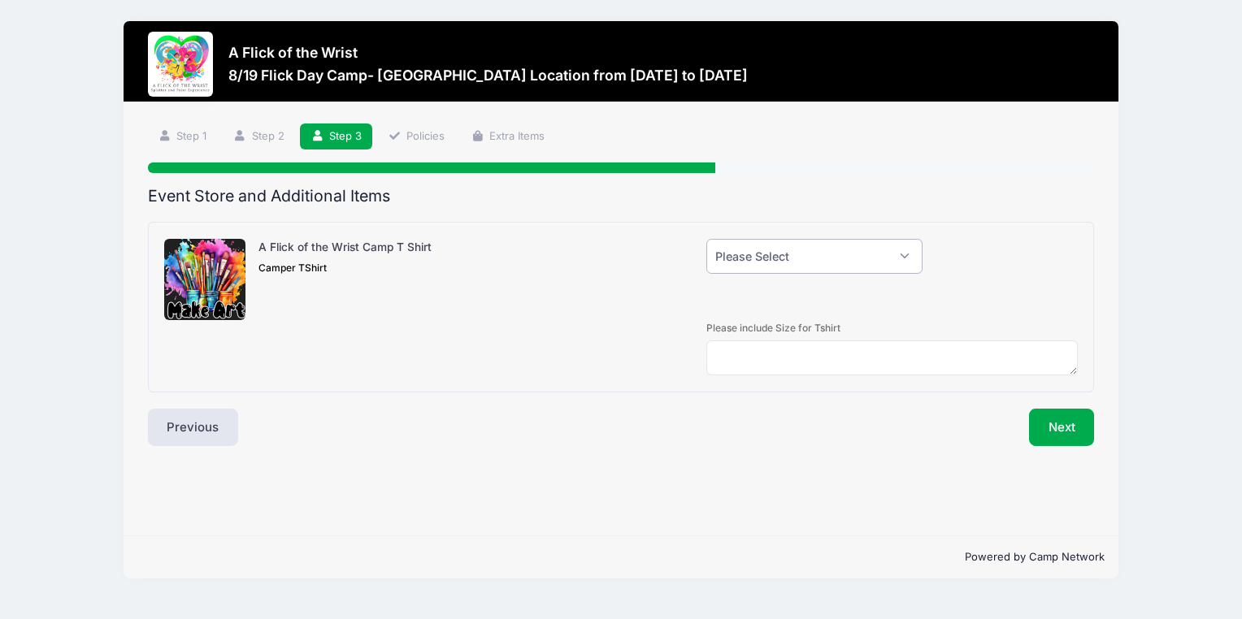
click at [884, 263] on select "Please Select Yes (+$28.00) No" at bounding box center [814, 256] width 216 height 35
select select "0"
click at [706, 239] on select "Please Select Yes (+$28.00) No" at bounding box center [814, 256] width 216 height 35
click at [1055, 426] on button "Next" at bounding box center [1062, 427] width 66 height 37
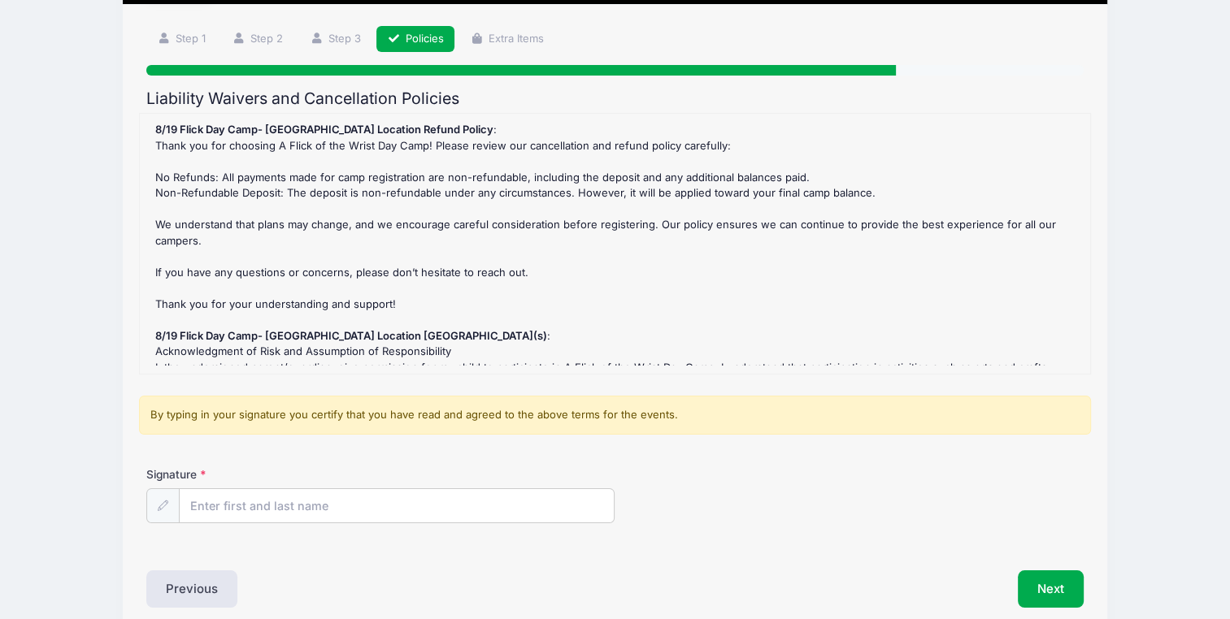
scroll to position [169, 0]
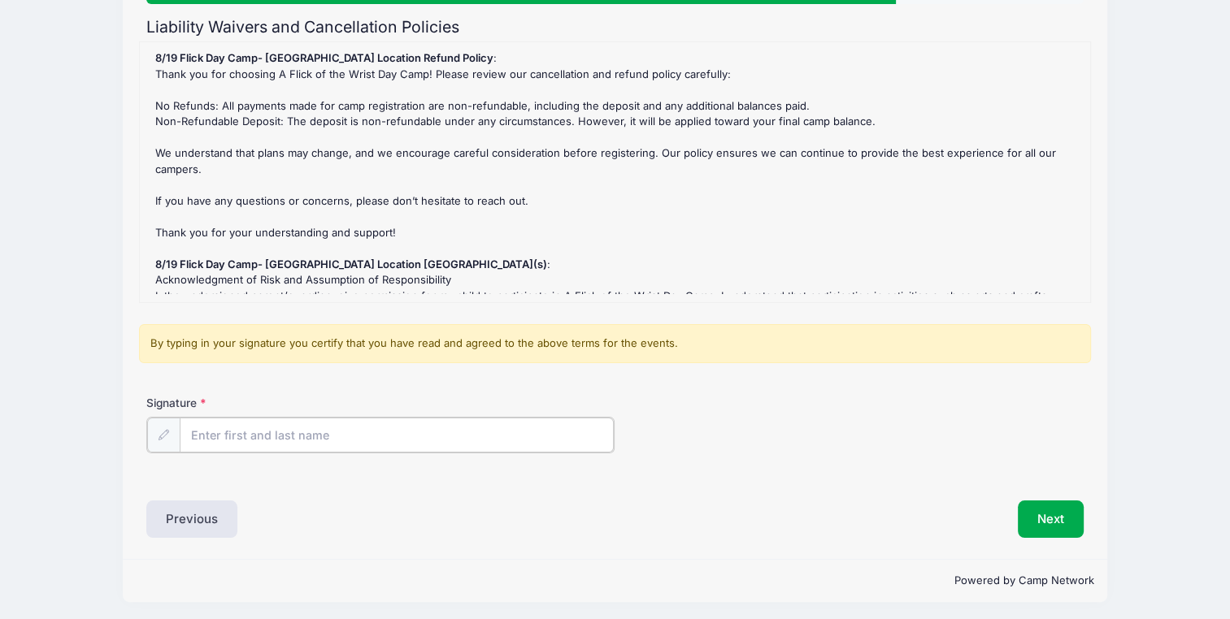
click at [234, 437] on input "Signature" at bounding box center [397, 435] width 434 height 35
type input "Justine Lehigh"
click at [1063, 514] on button "Next" at bounding box center [1051, 517] width 66 height 37
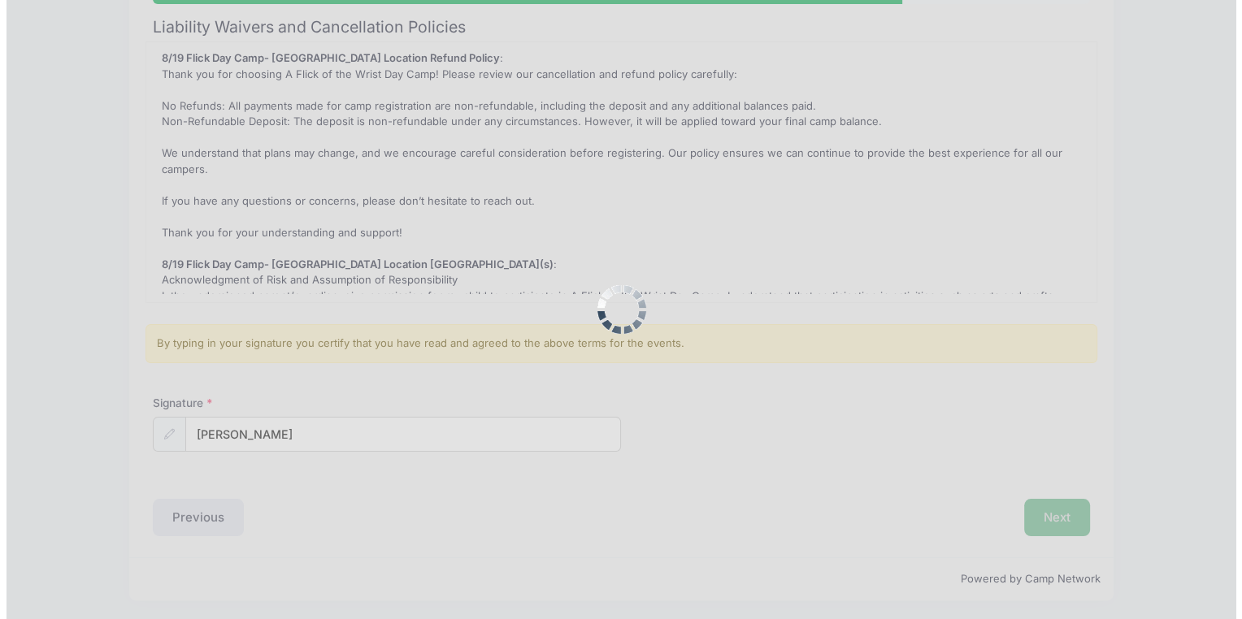
scroll to position [0, 0]
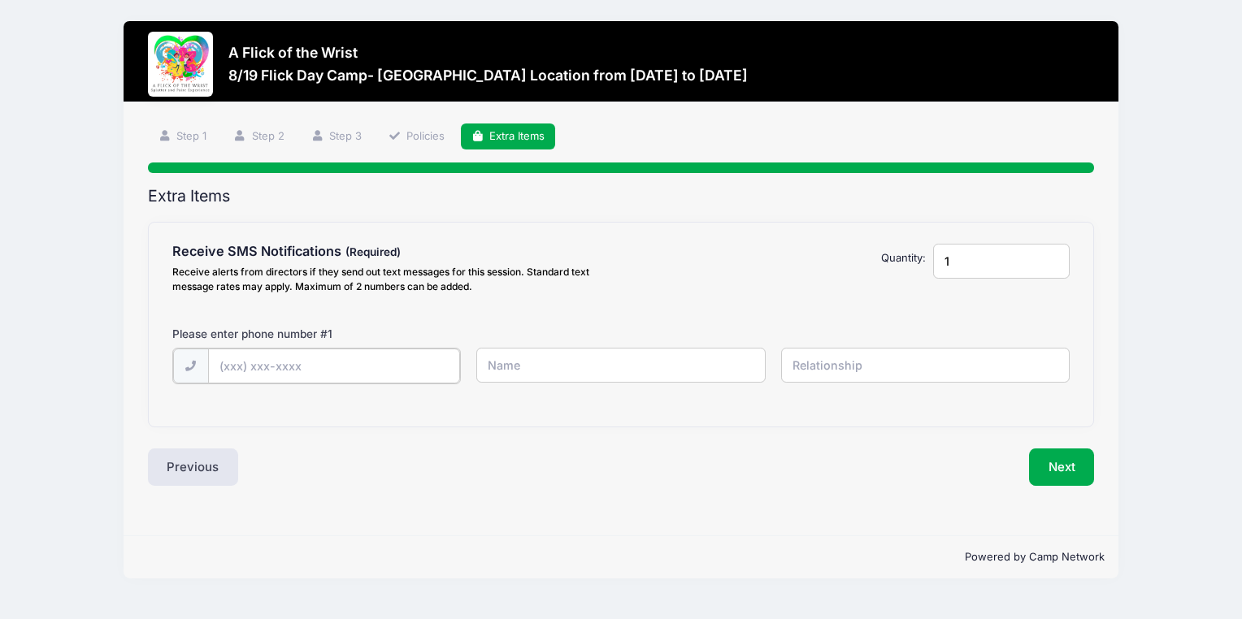
click at [0, 0] on input "text" at bounding box center [0, 0] width 0 height 0
type input "(845) 264-0369"
click at [0, 0] on input "text" at bounding box center [0, 0] width 0 height 0
type input "Justine"
type input "mother"
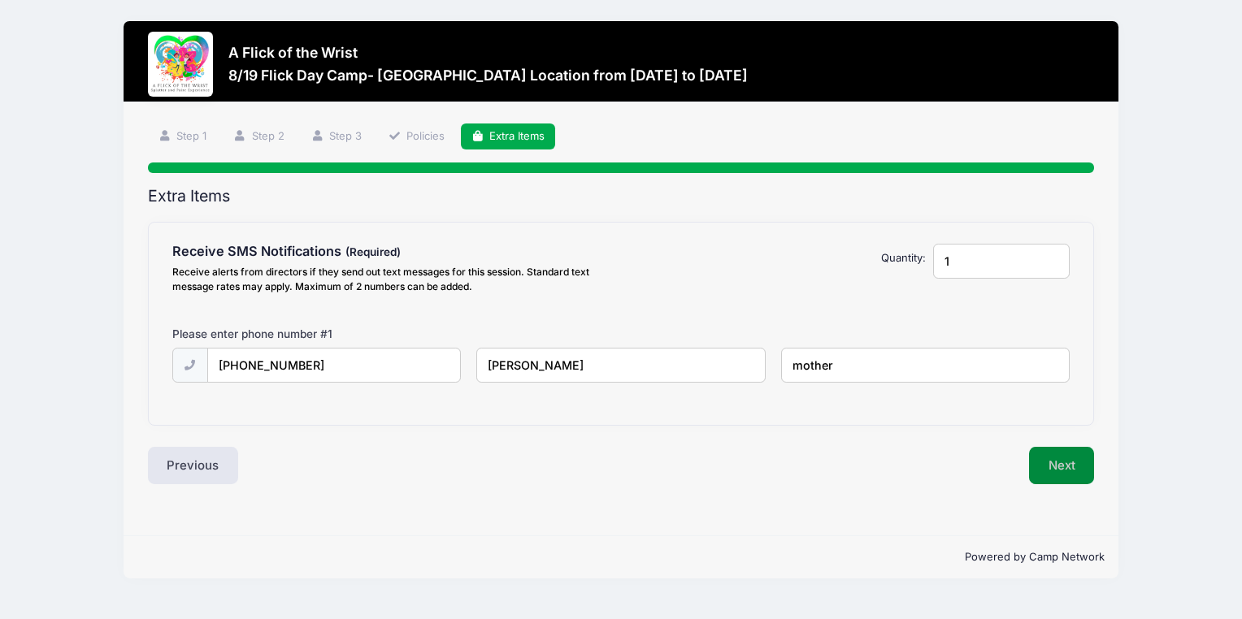
click at [1052, 476] on button "Next" at bounding box center [1062, 465] width 66 height 37
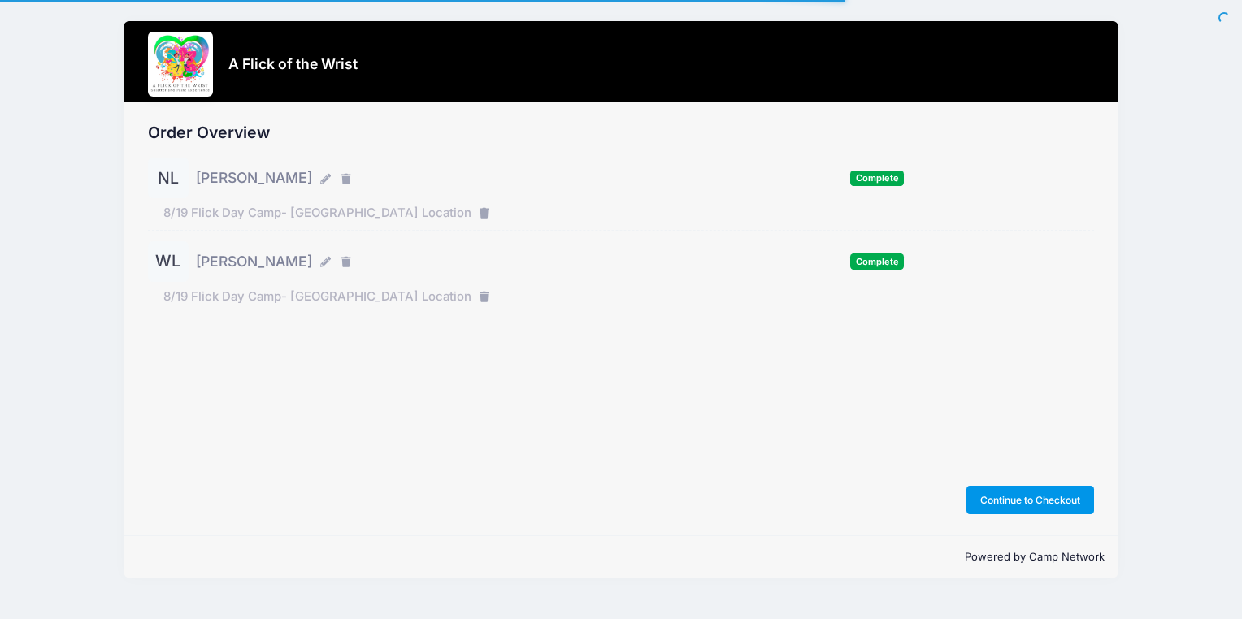
click at [1014, 497] on button "Continue to Checkout" at bounding box center [1031, 500] width 128 height 28
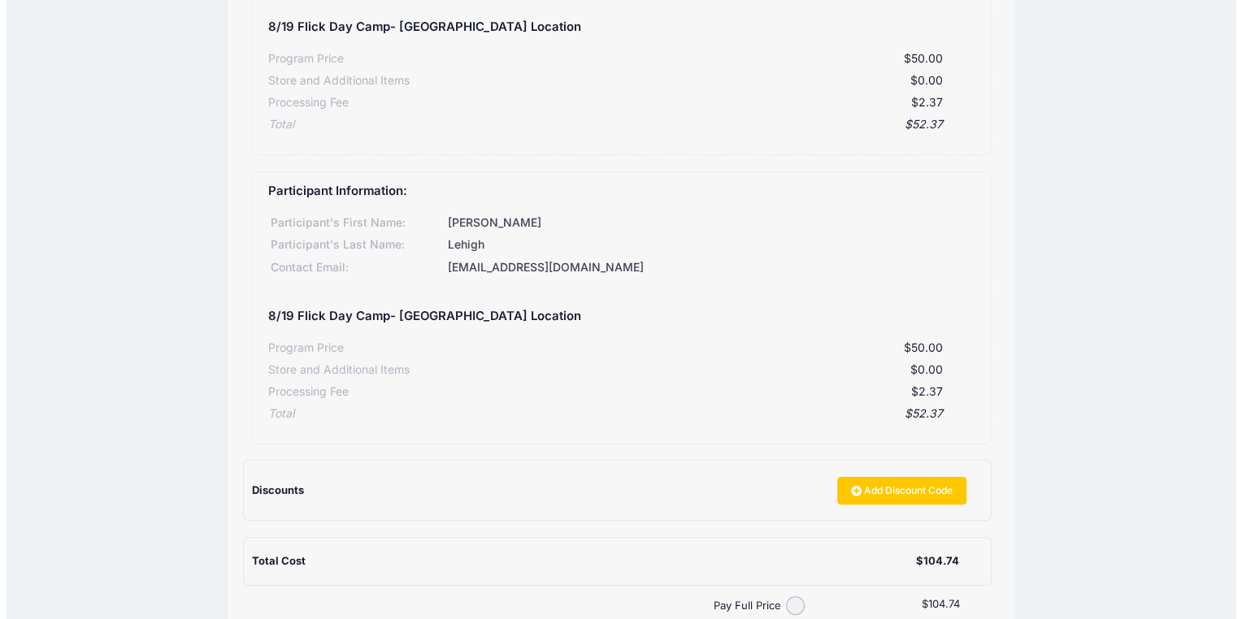
scroll to position [488, 0]
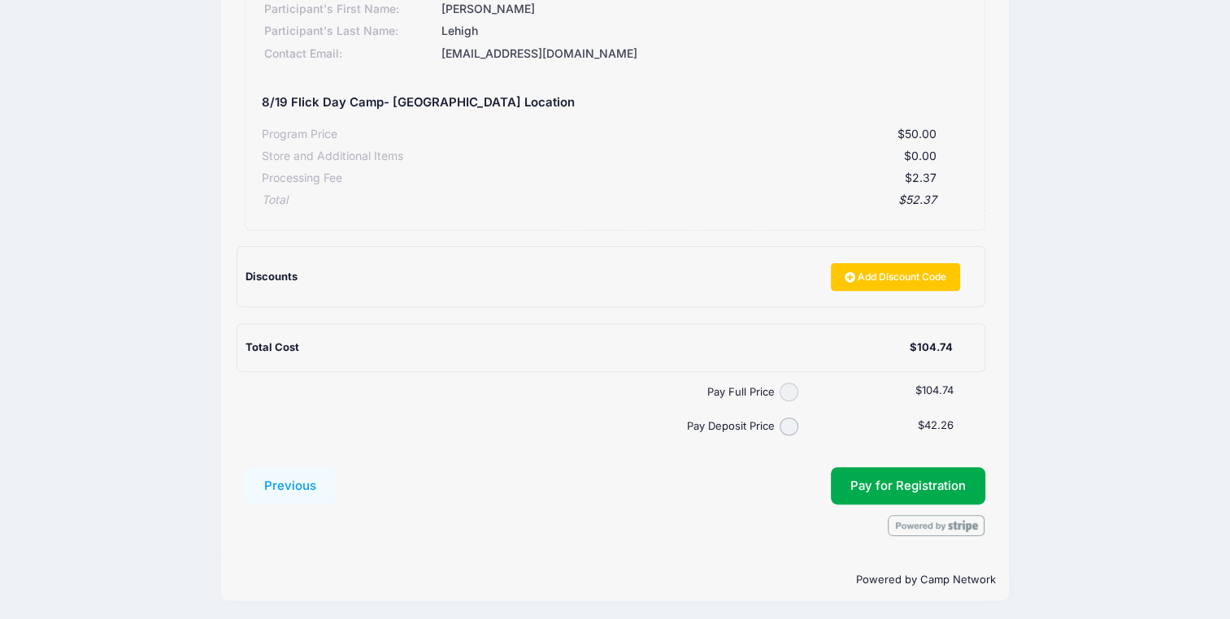
click at [789, 392] on input "Pay Full Price" at bounding box center [789, 392] width 19 height 19
radio input "true"
click at [883, 492] on button "Pay for Registration" at bounding box center [908, 485] width 154 height 37
